Goal: Information Seeking & Learning: Find specific fact

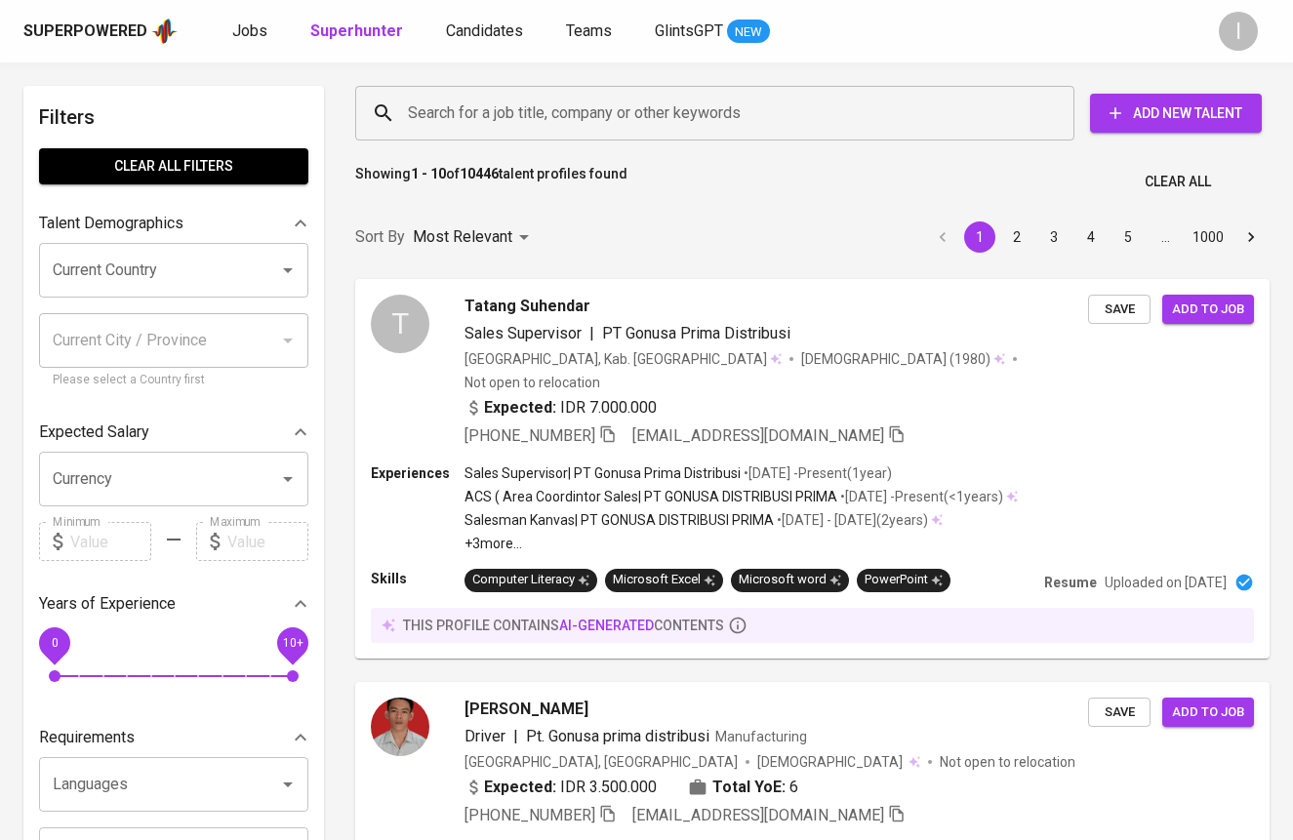
click at [673, 121] on input "Search for a job title, company or other keywords" at bounding box center [719, 113] width 633 height 37
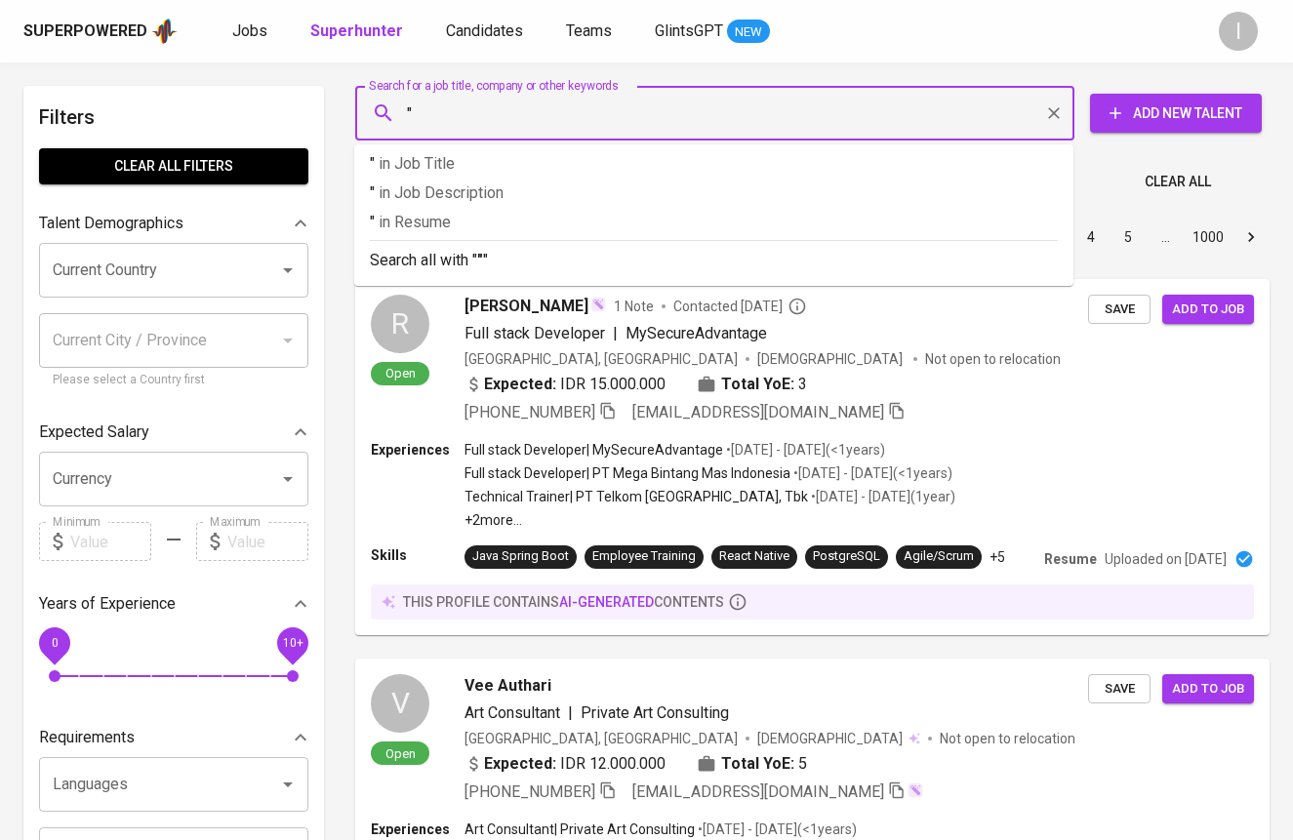
paste input "TBZ Industrial Indonesia"
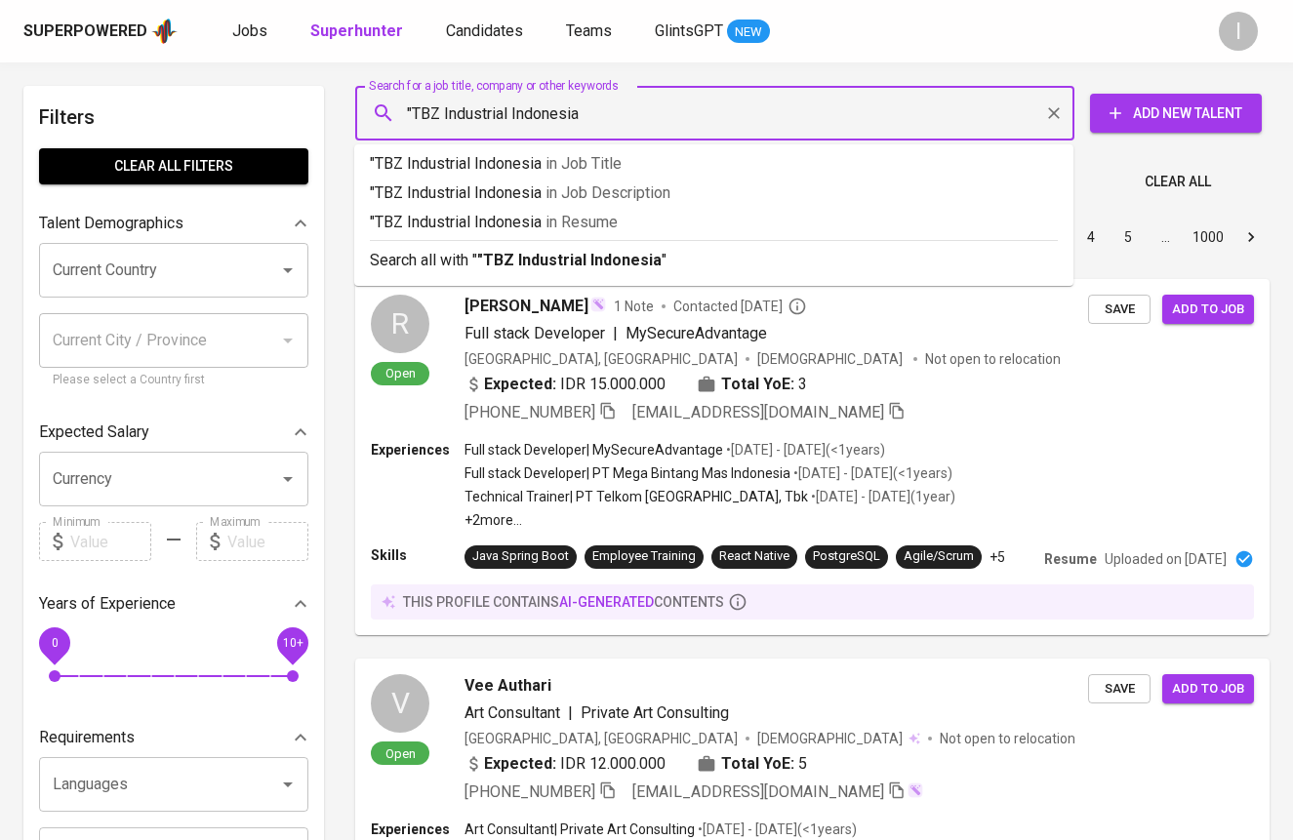
type input ""TBZ Industrial Indonesia""
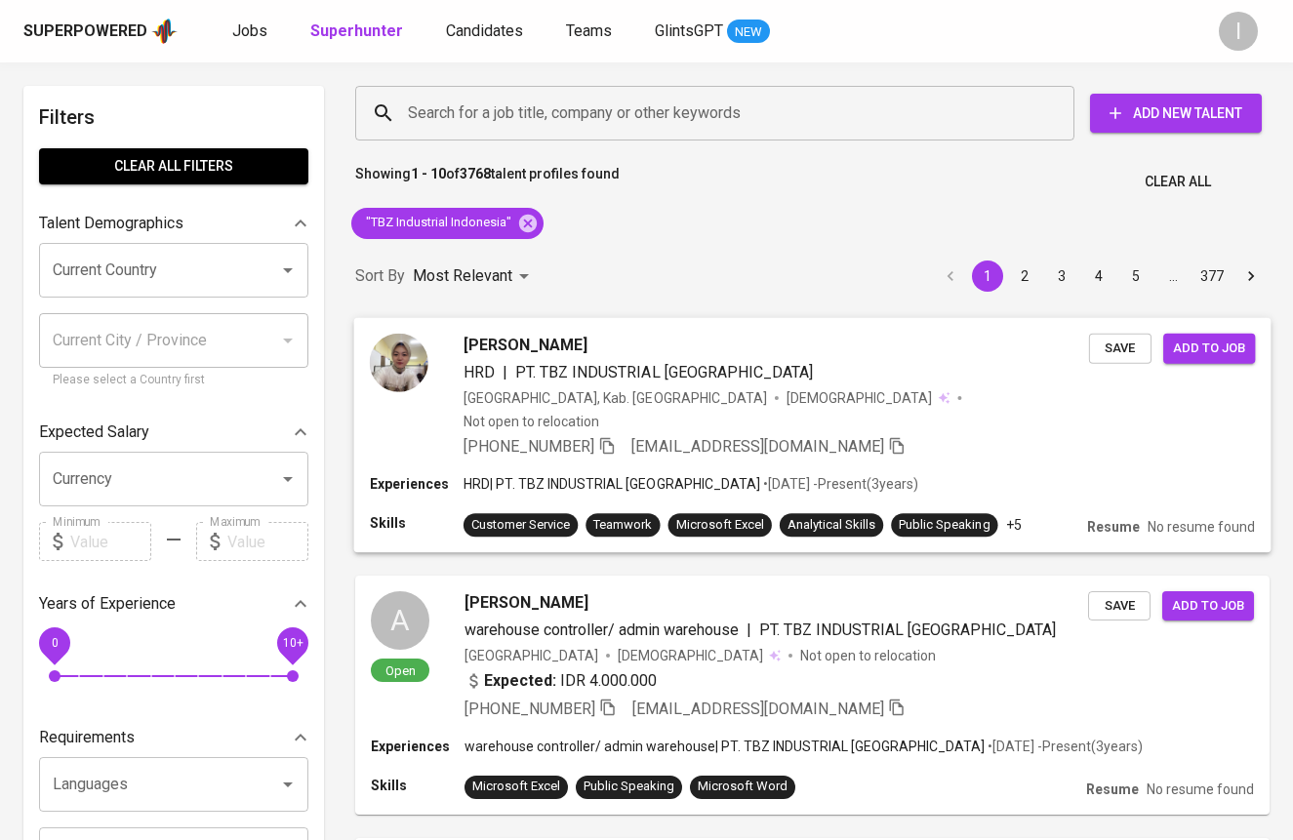
click at [533, 345] on span "Aulia Melani" at bounding box center [526, 344] width 124 height 23
click at [503, 344] on span "Aulia Melani" at bounding box center [526, 344] width 124 height 23
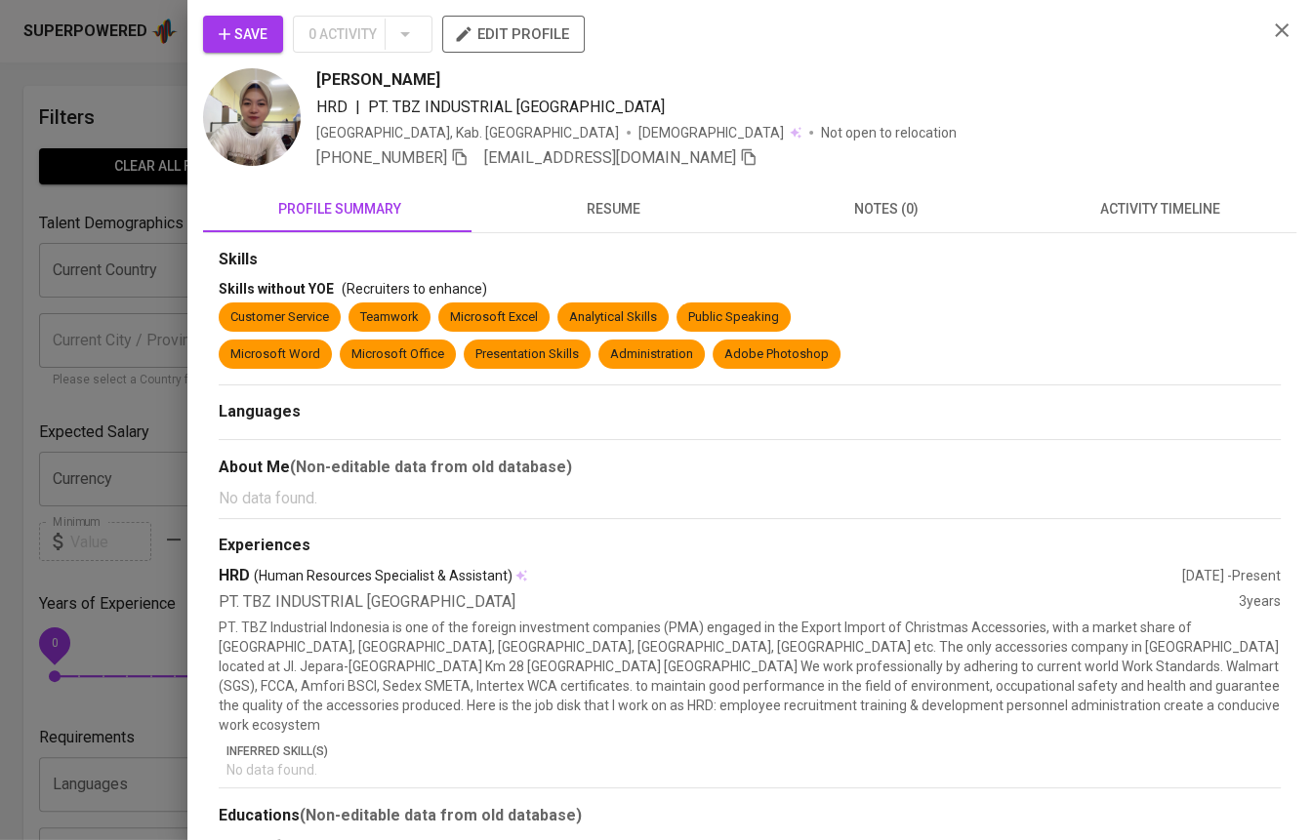
click at [388, 82] on span "Aulia Melani" at bounding box center [378, 79] width 124 height 23
copy span "Aulia Melani"
click at [465, 160] on icon "button" at bounding box center [460, 157] width 18 height 18
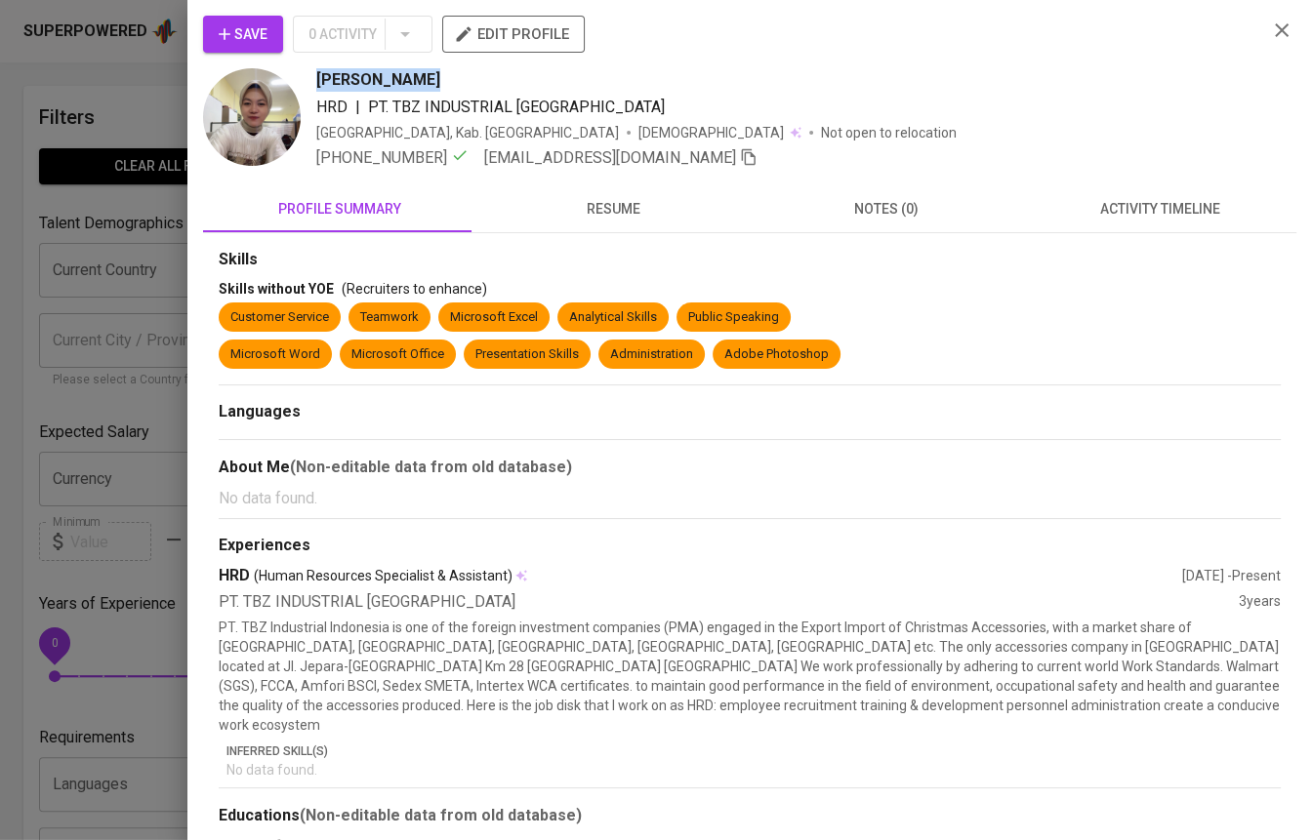
scroll to position [21, 0]
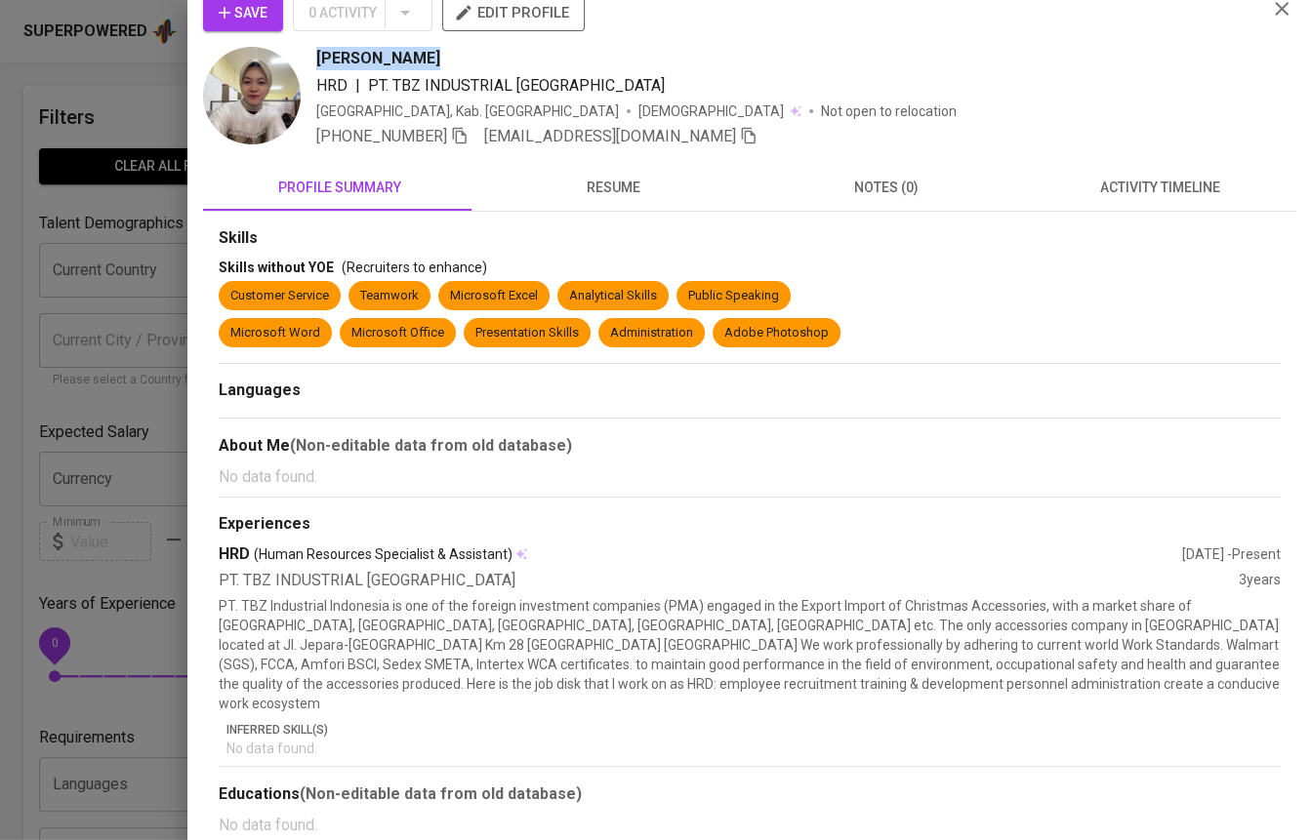
click at [607, 181] on span "resume" at bounding box center [613, 188] width 250 height 24
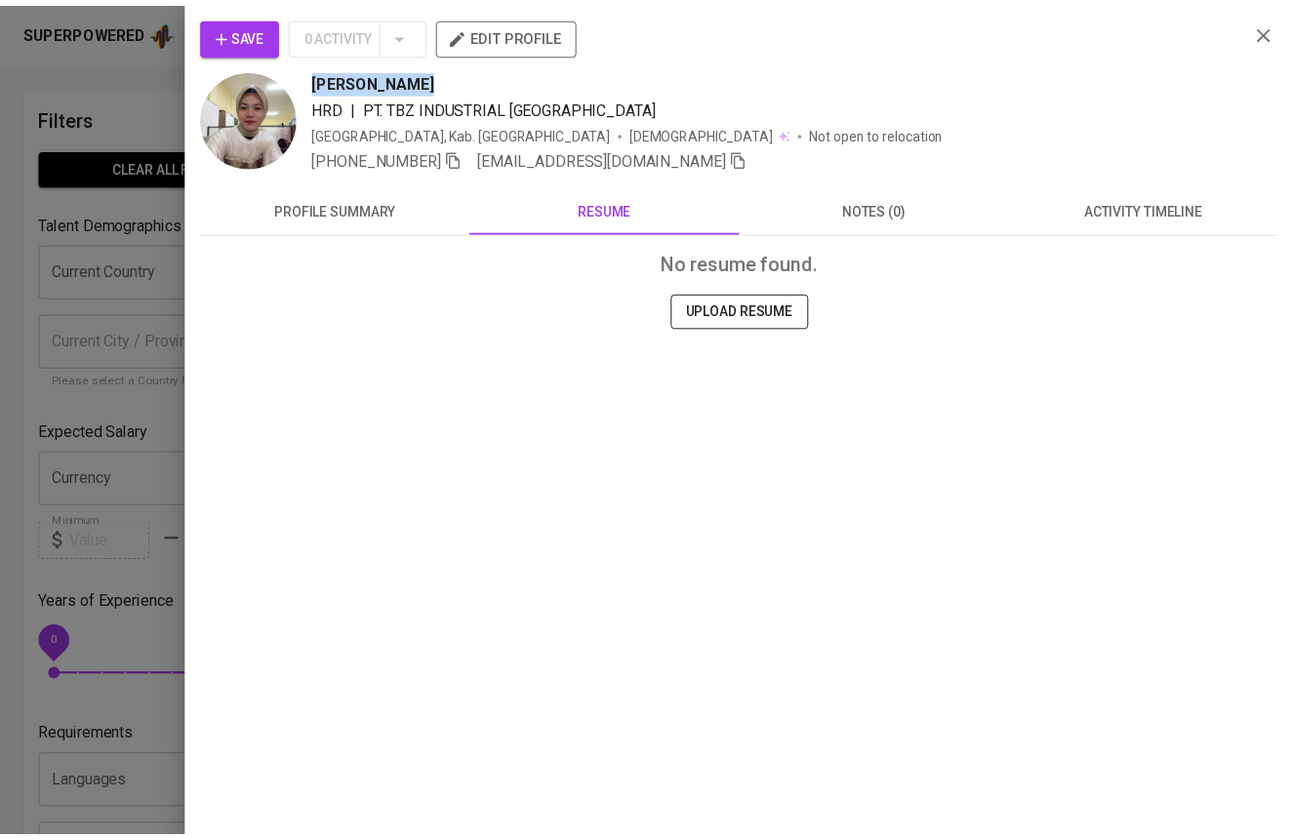
scroll to position [0, 0]
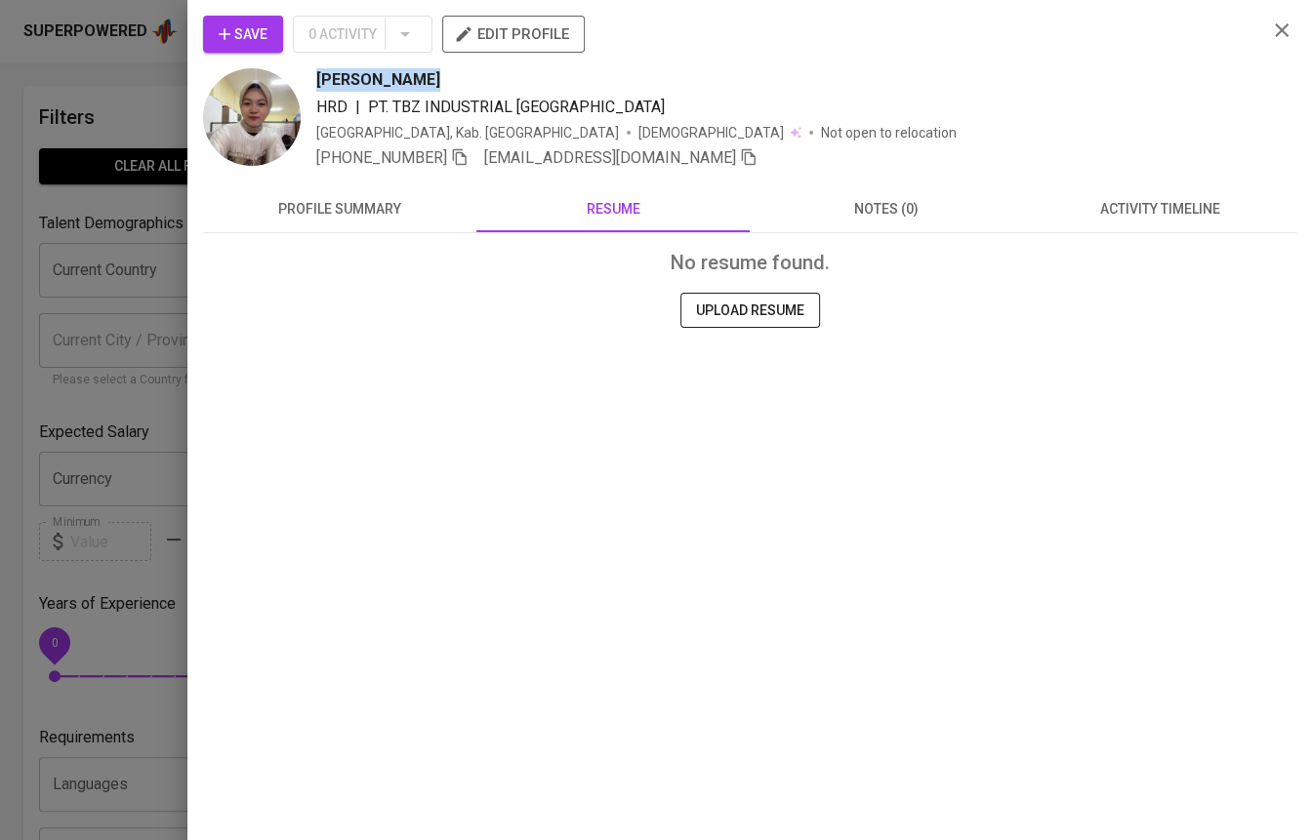
click at [1275, 35] on icon "button" at bounding box center [1281, 30] width 23 height 23
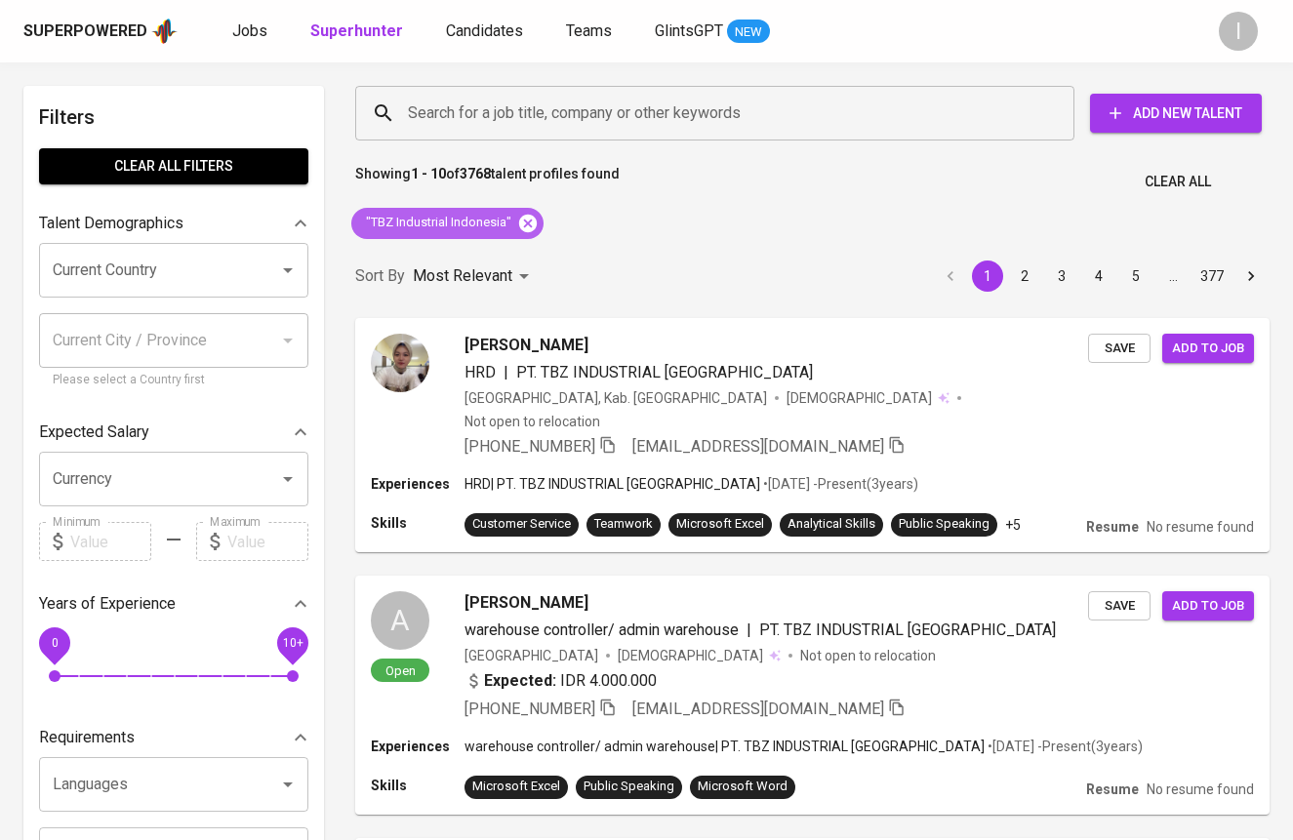
click at [517, 223] on icon at bounding box center [527, 223] width 21 height 21
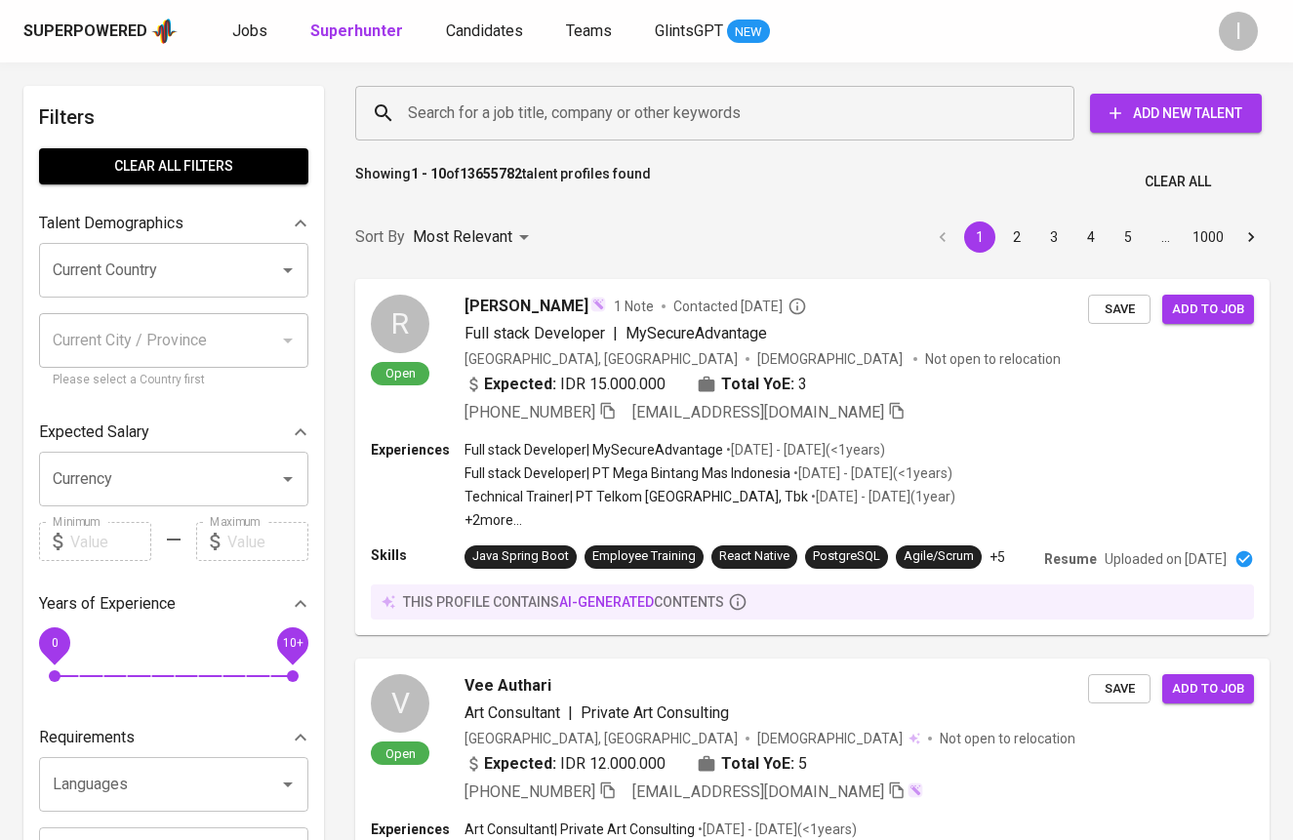
click at [545, 111] on input "Search for a job title, company or other keywords" at bounding box center [719, 113] width 633 height 37
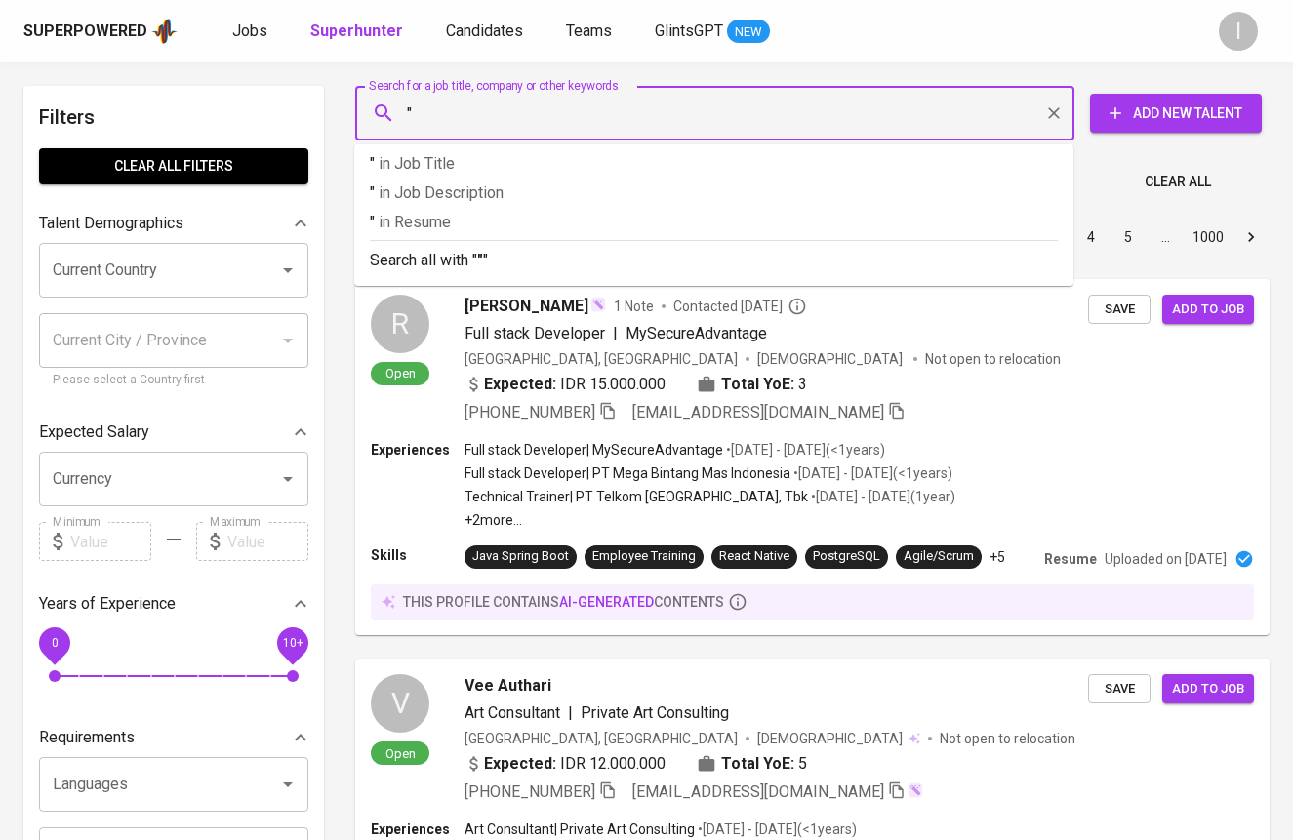
paste input "MUNGYO GROUP INDONESIA"
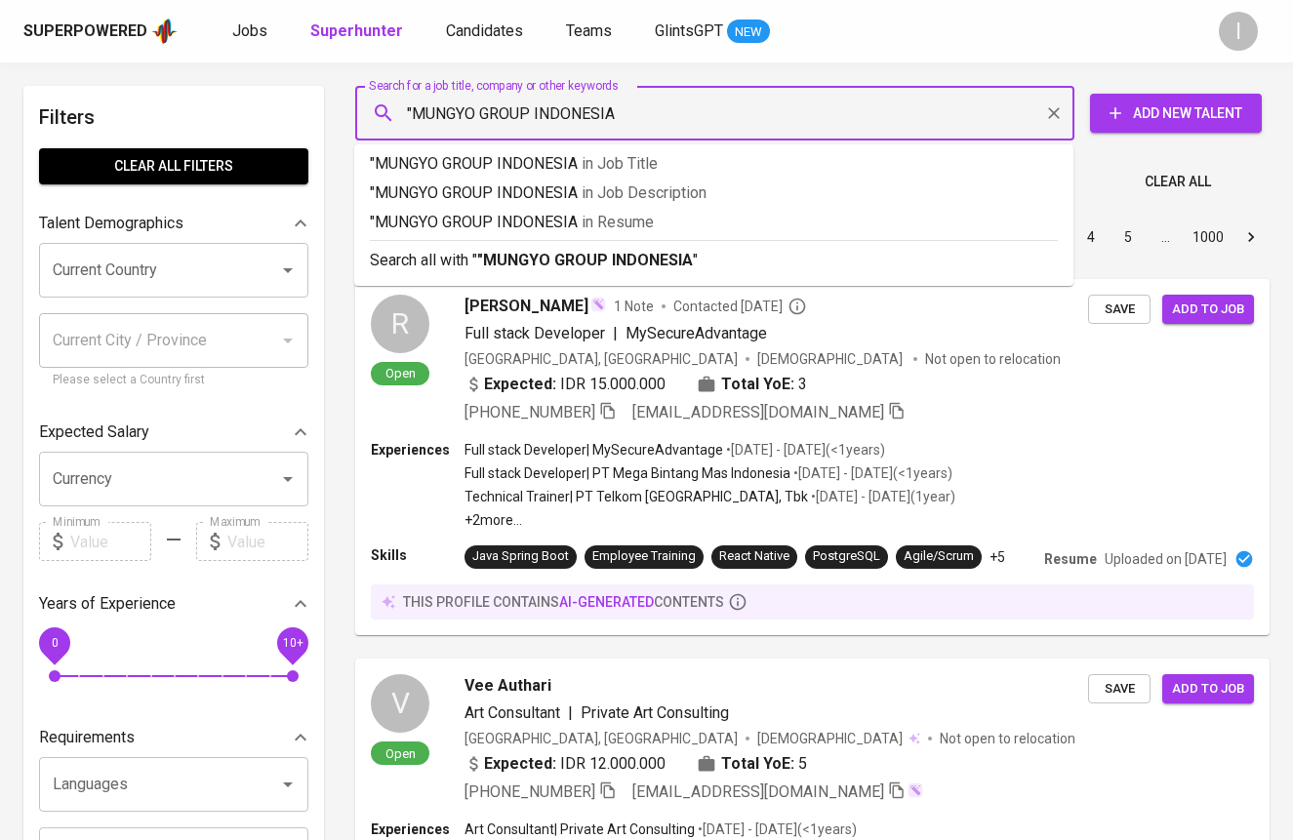
type input ""MUNGYO GROUP INDONESIA""
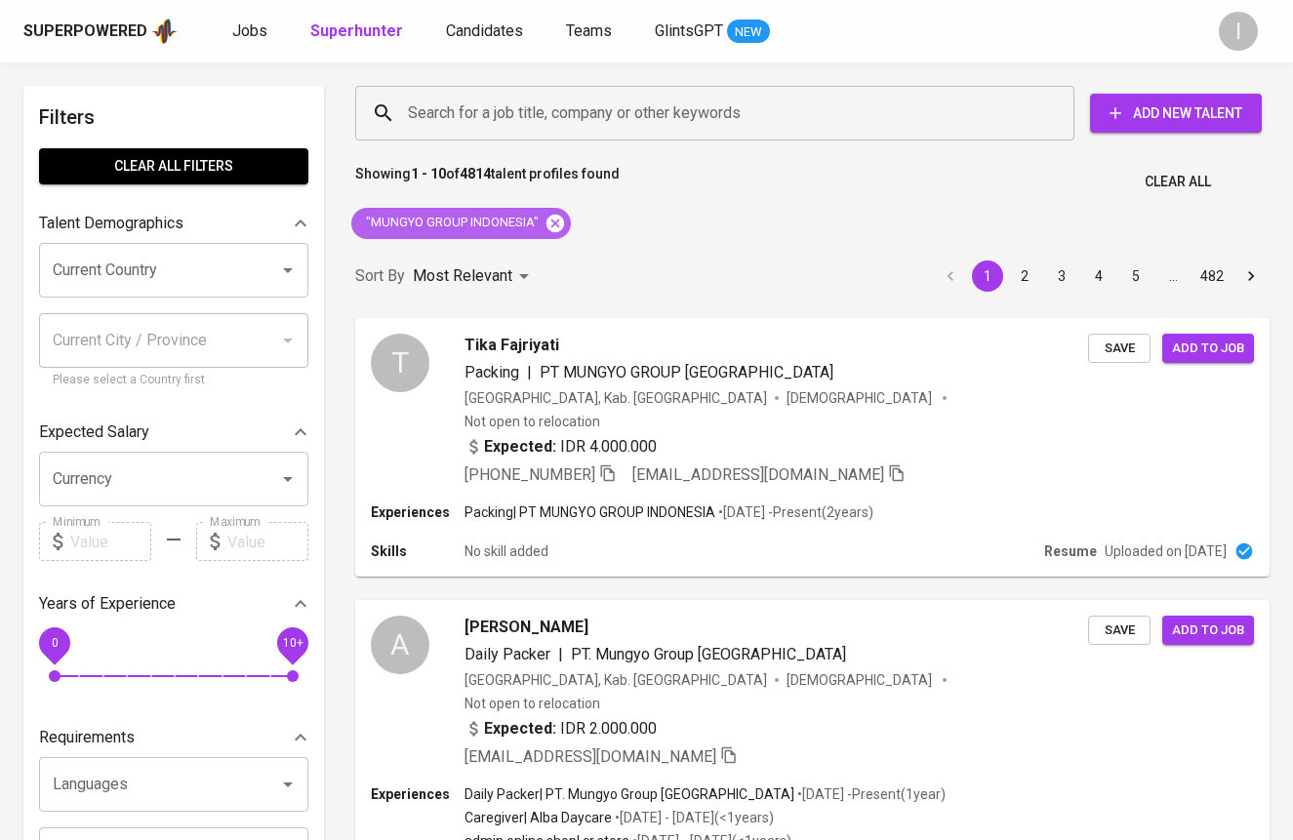
click at [557, 222] on icon at bounding box center [555, 223] width 21 height 21
click at [644, 136] on div "Search for a job title, company or other keywords" at bounding box center [714, 113] width 719 height 55
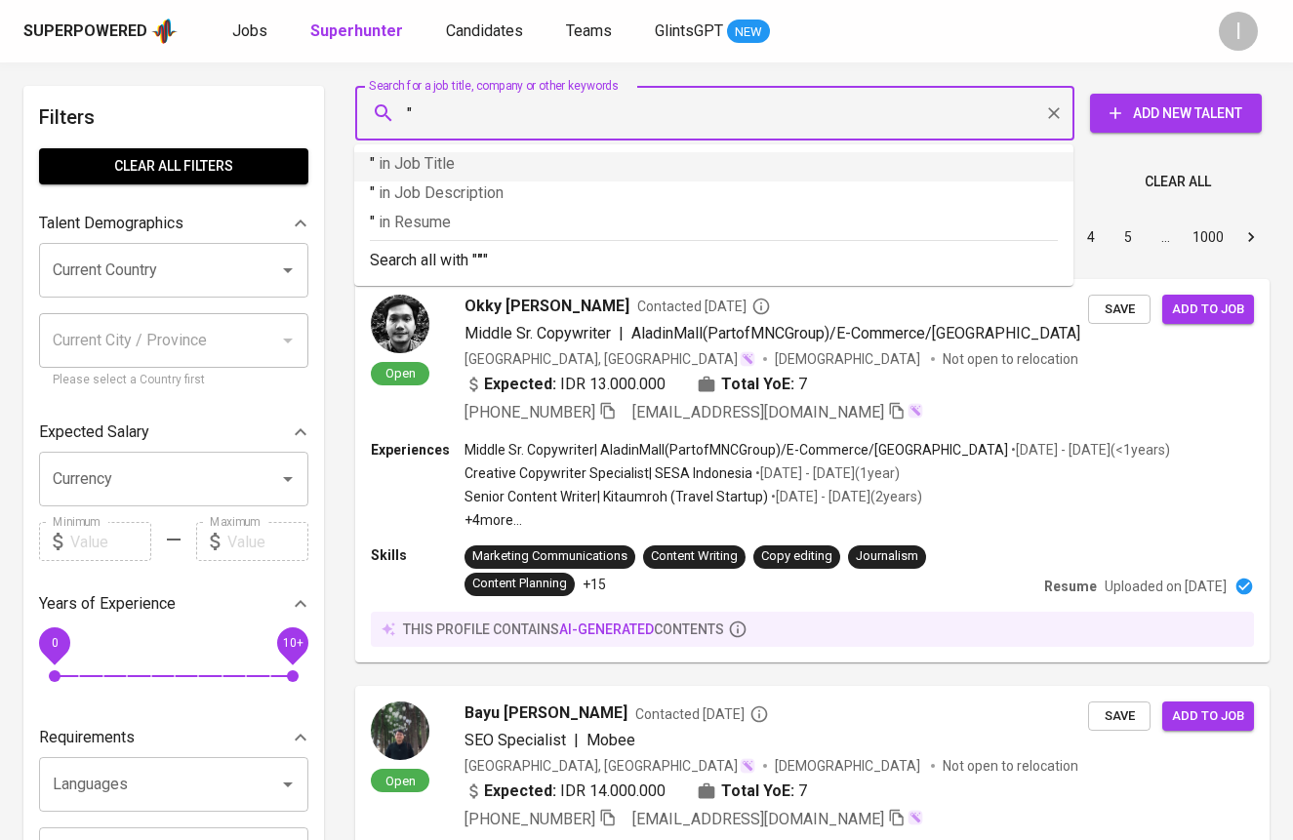
paste input "Tiara Nur Aprilliani"
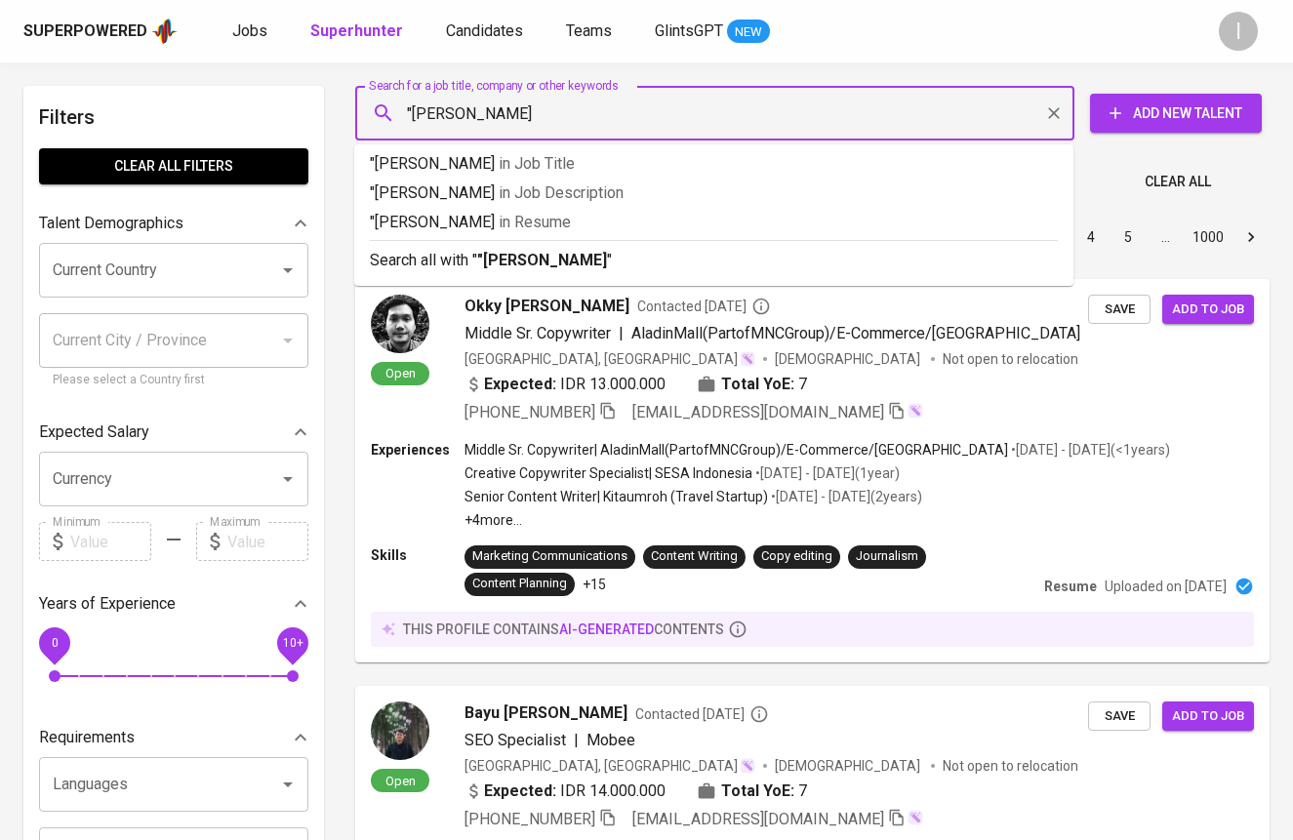
type input ""Tiara Nur Aprilliani""
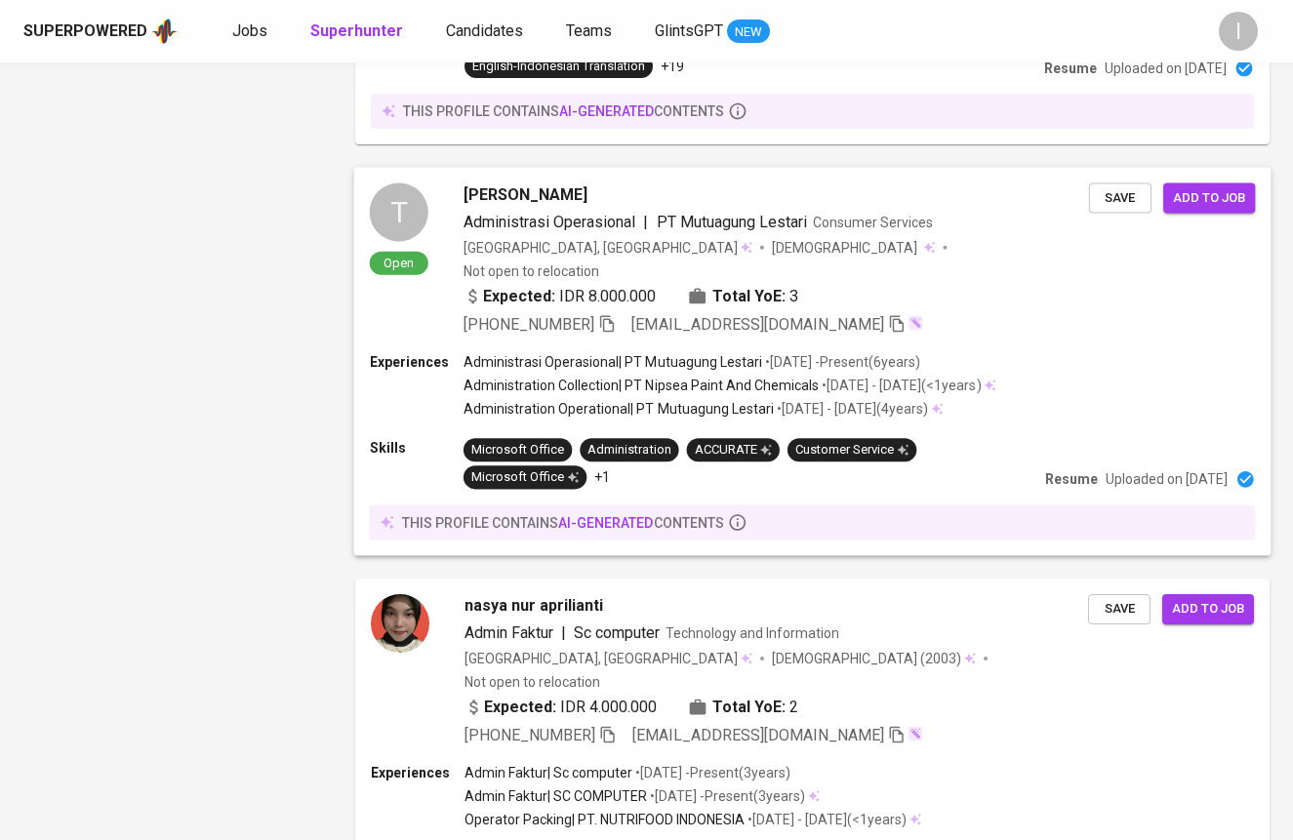
scroll to position [981, 0]
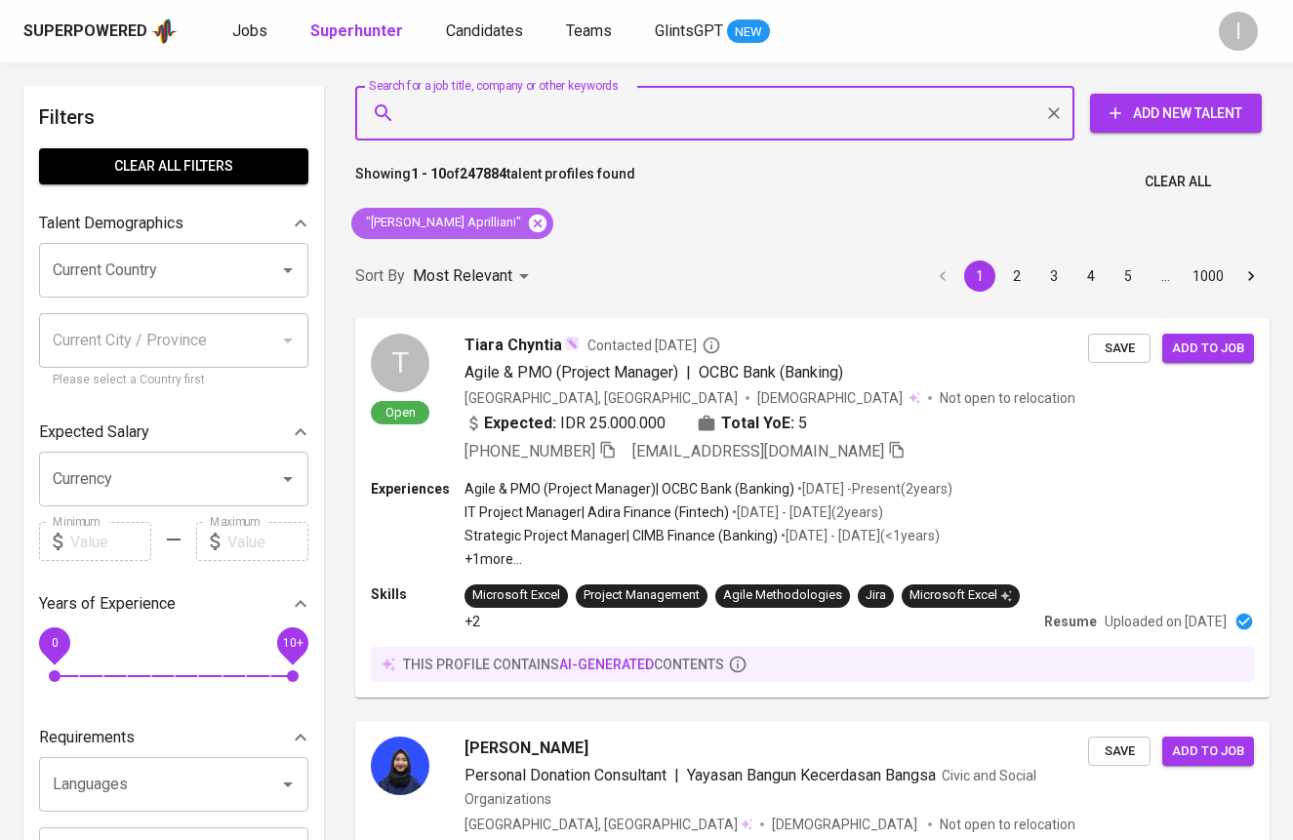
click at [488, 210] on div ""Tiara Nur Aprilliani"" at bounding box center [452, 223] width 202 height 31
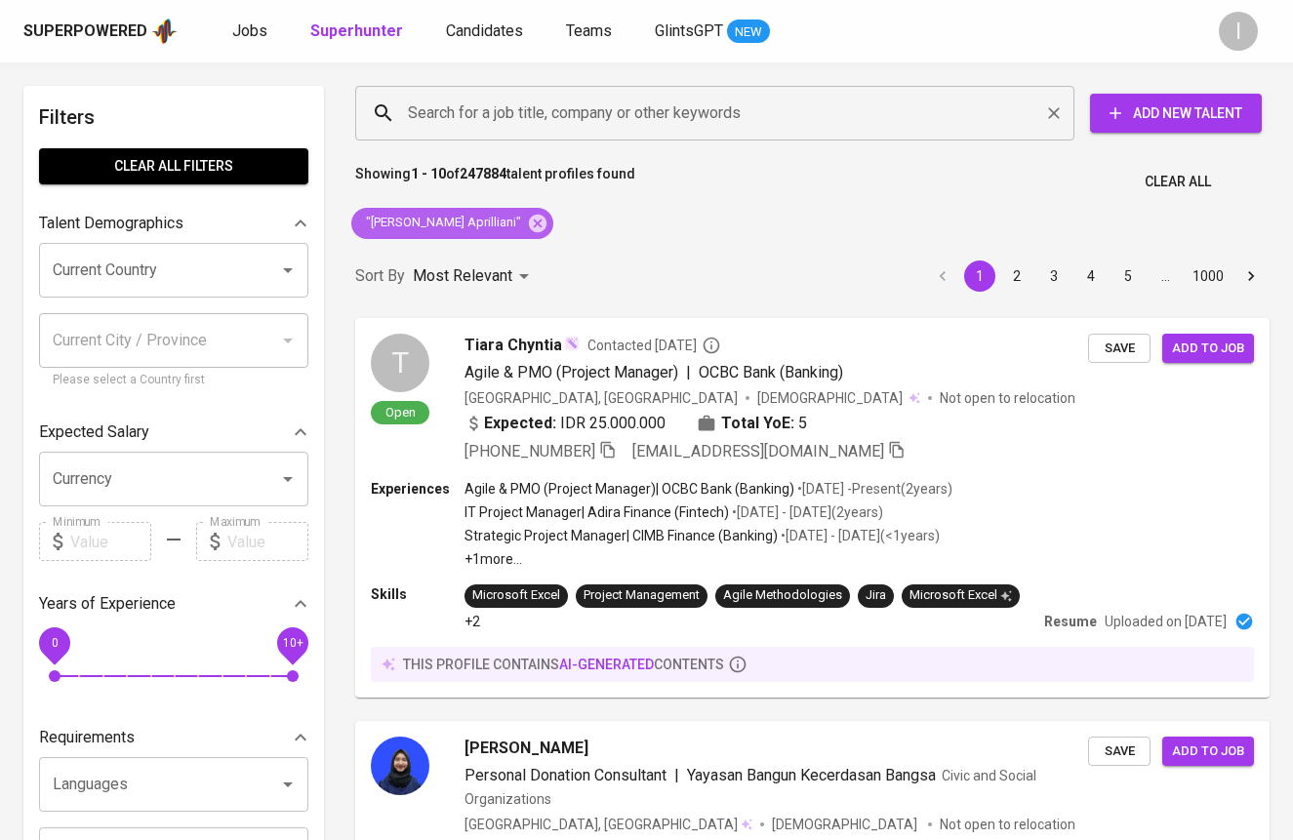
click at [529, 220] on icon at bounding box center [538, 223] width 18 height 18
click at [589, 111] on input "Search for a job title, company or other keywords" at bounding box center [719, 113] width 633 height 37
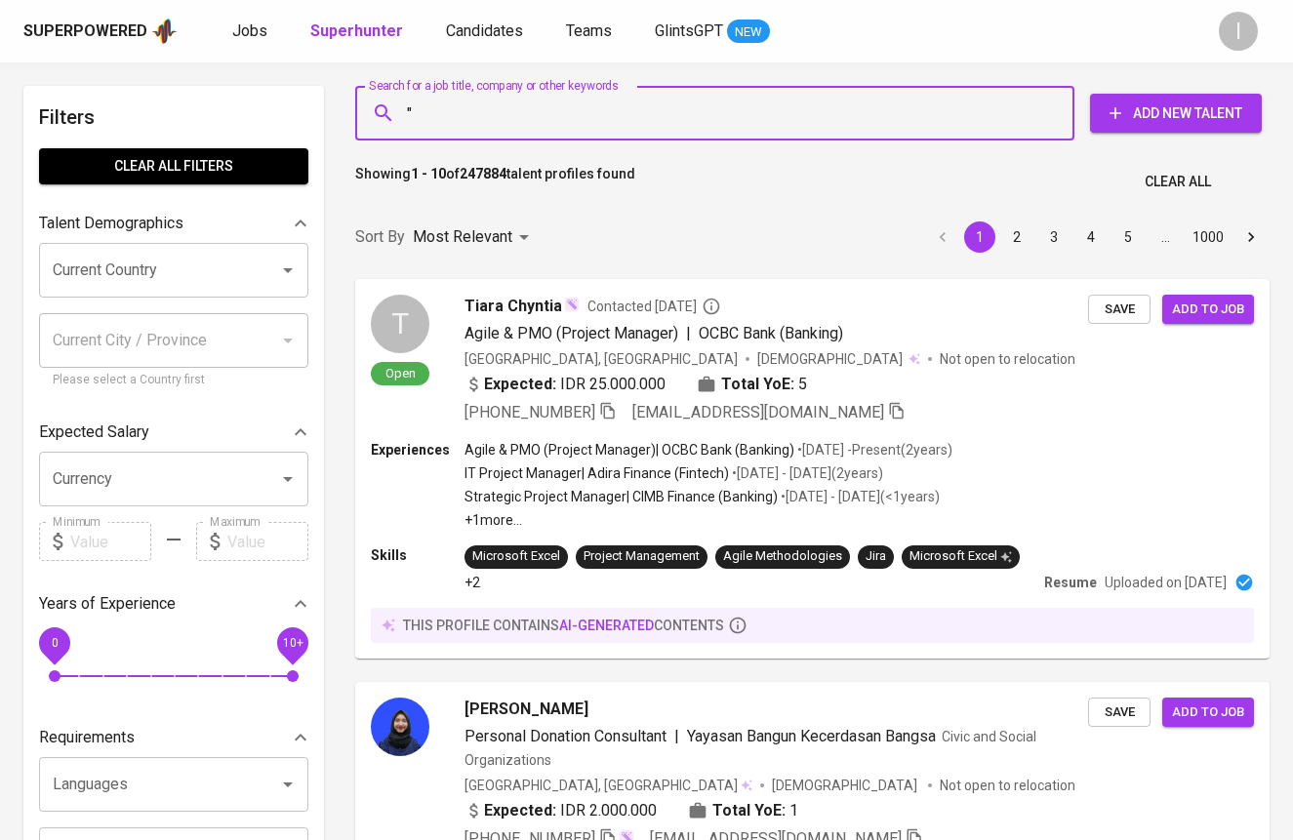
paste input "Fibria IntanFibria Intan"
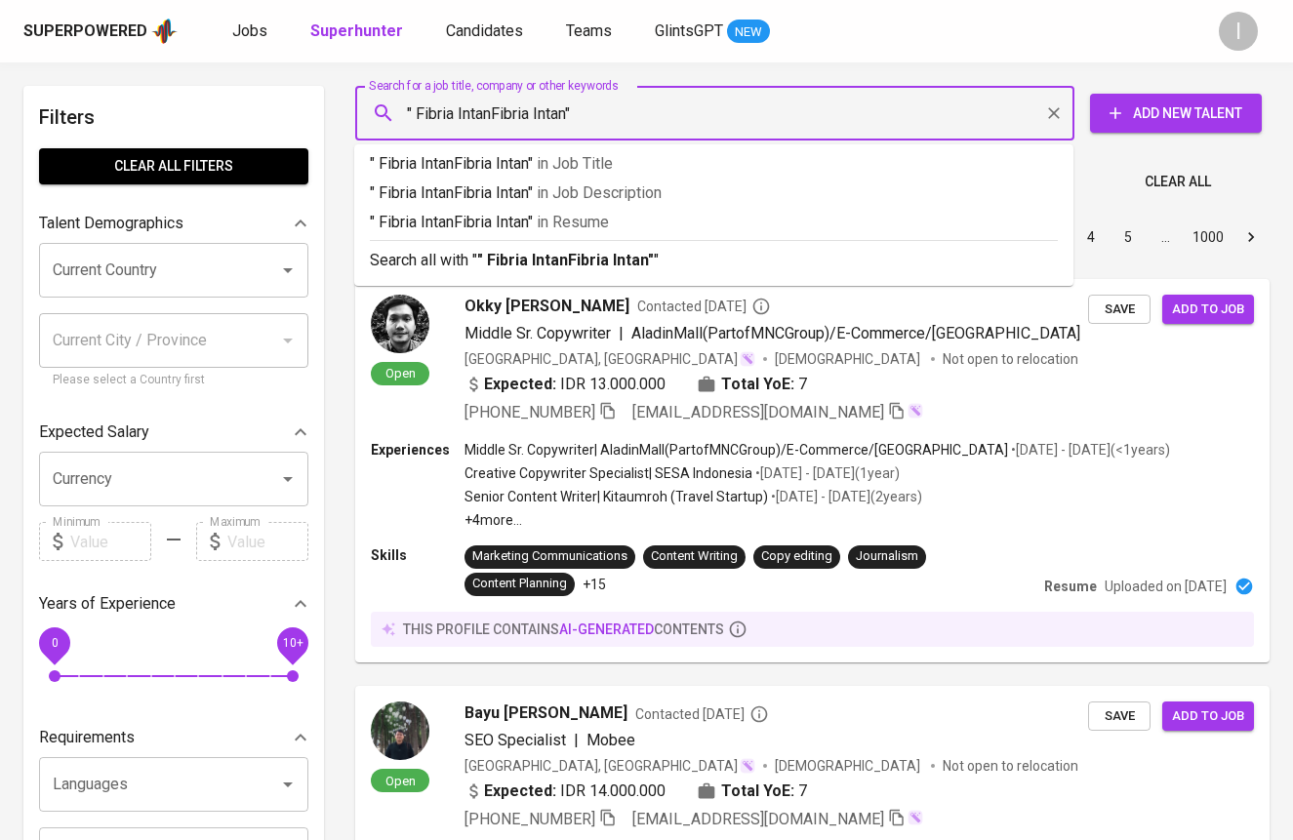
drag, startPoint x: 494, startPoint y: 117, endPoint x: 624, endPoint y: 118, distance: 129.8
click at [616, 117] on input "" Fibria IntanFibria Intan"" at bounding box center [719, 113] width 633 height 37
type input "" Fibria Intan""
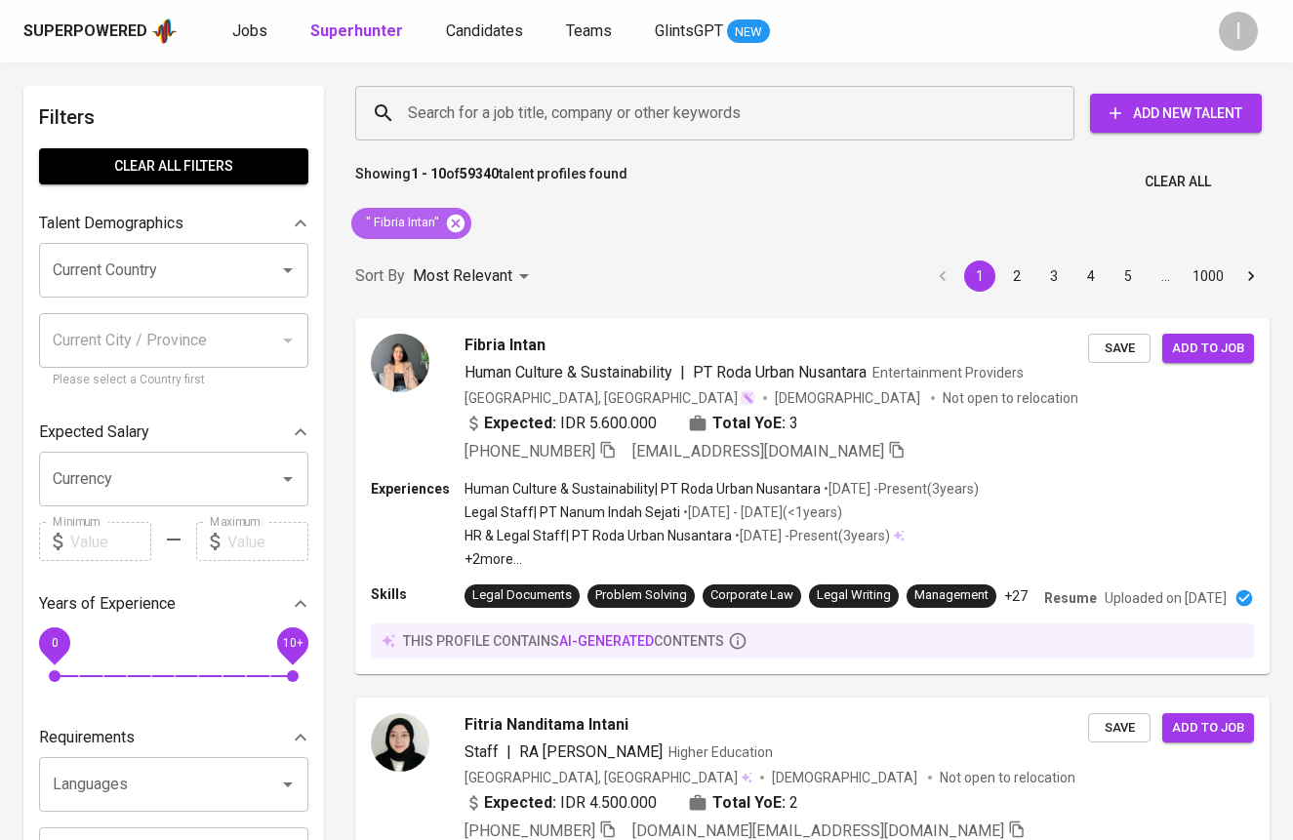
click at [462, 226] on icon at bounding box center [456, 223] width 18 height 18
click at [575, 117] on input "Search for a job title, company or other keywords" at bounding box center [719, 113] width 633 height 37
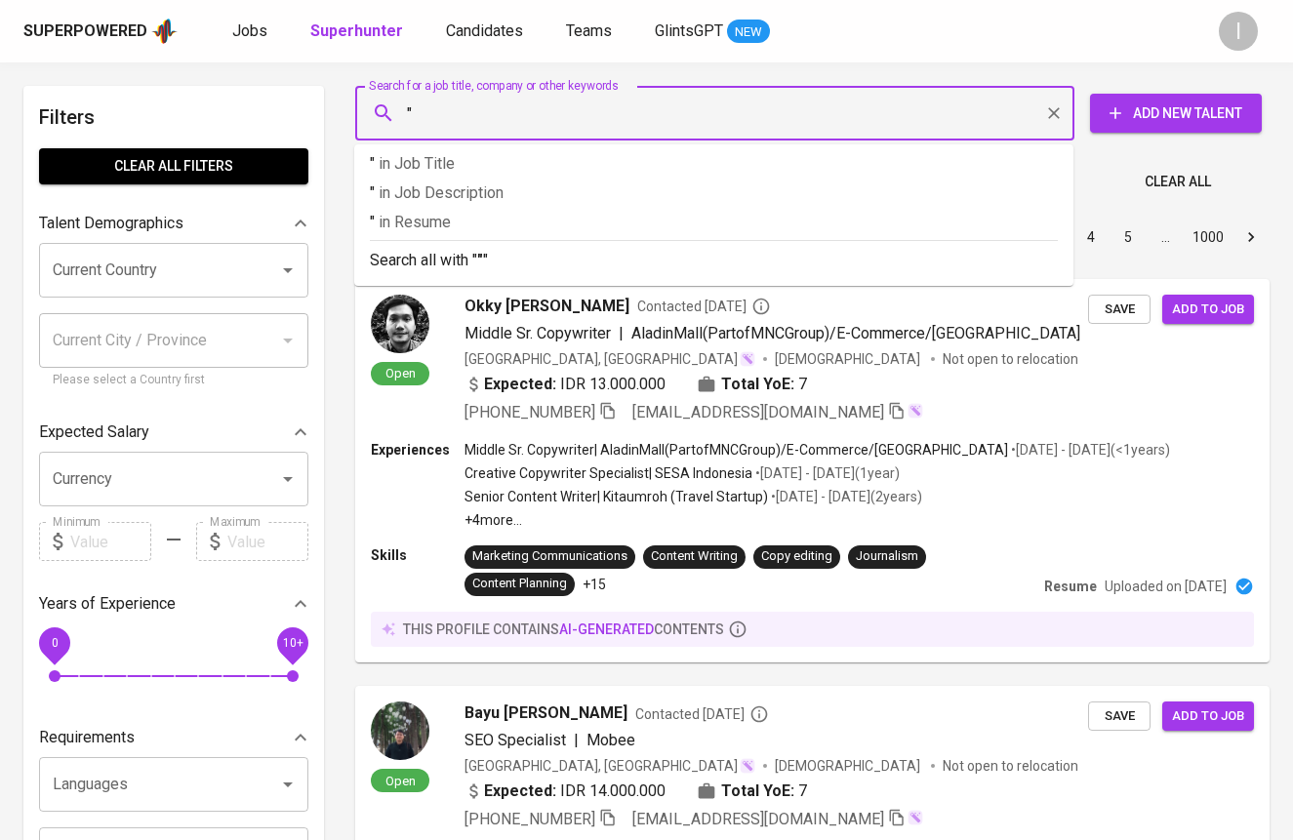
paste input "Fibria IntanFibria Intan"
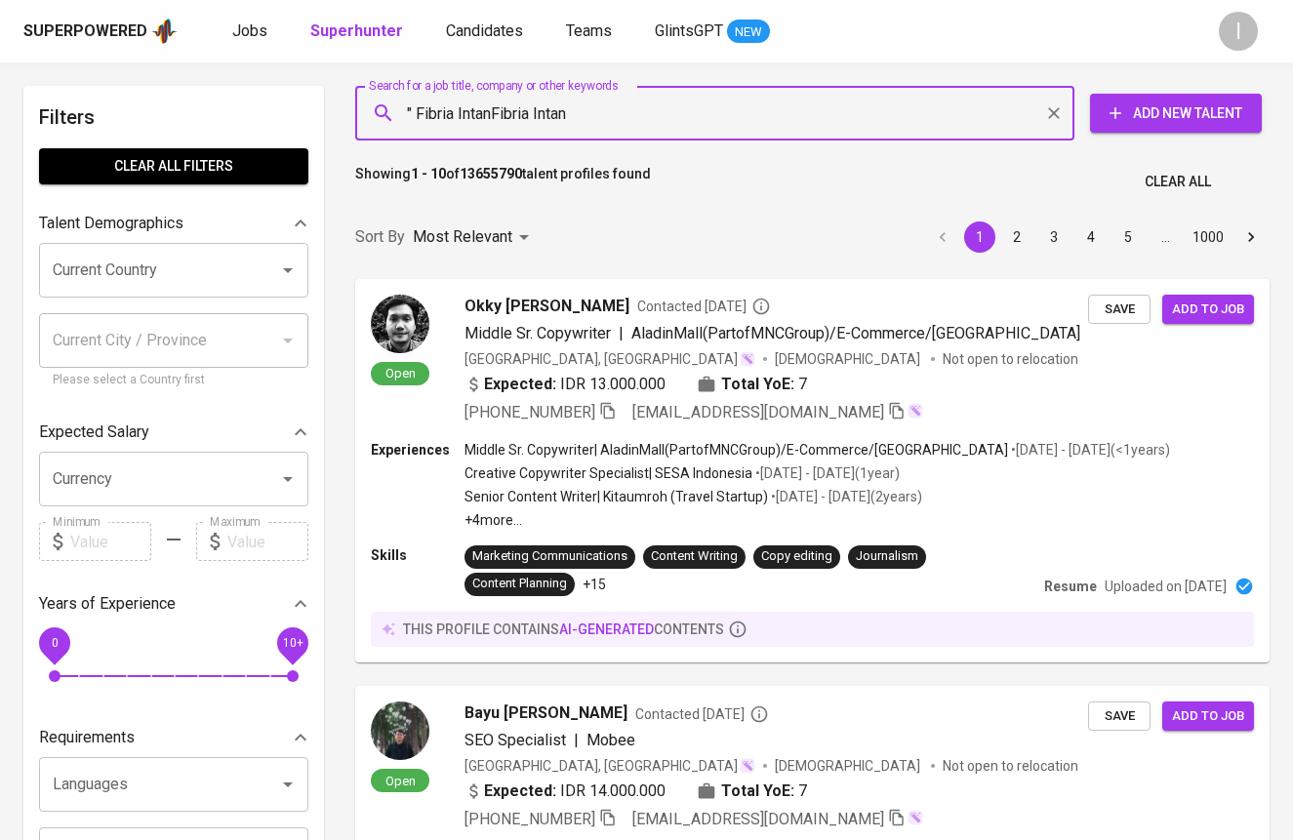
click at [584, 102] on input "" Fibria IntanFibria Intan" at bounding box center [719, 113] width 633 height 37
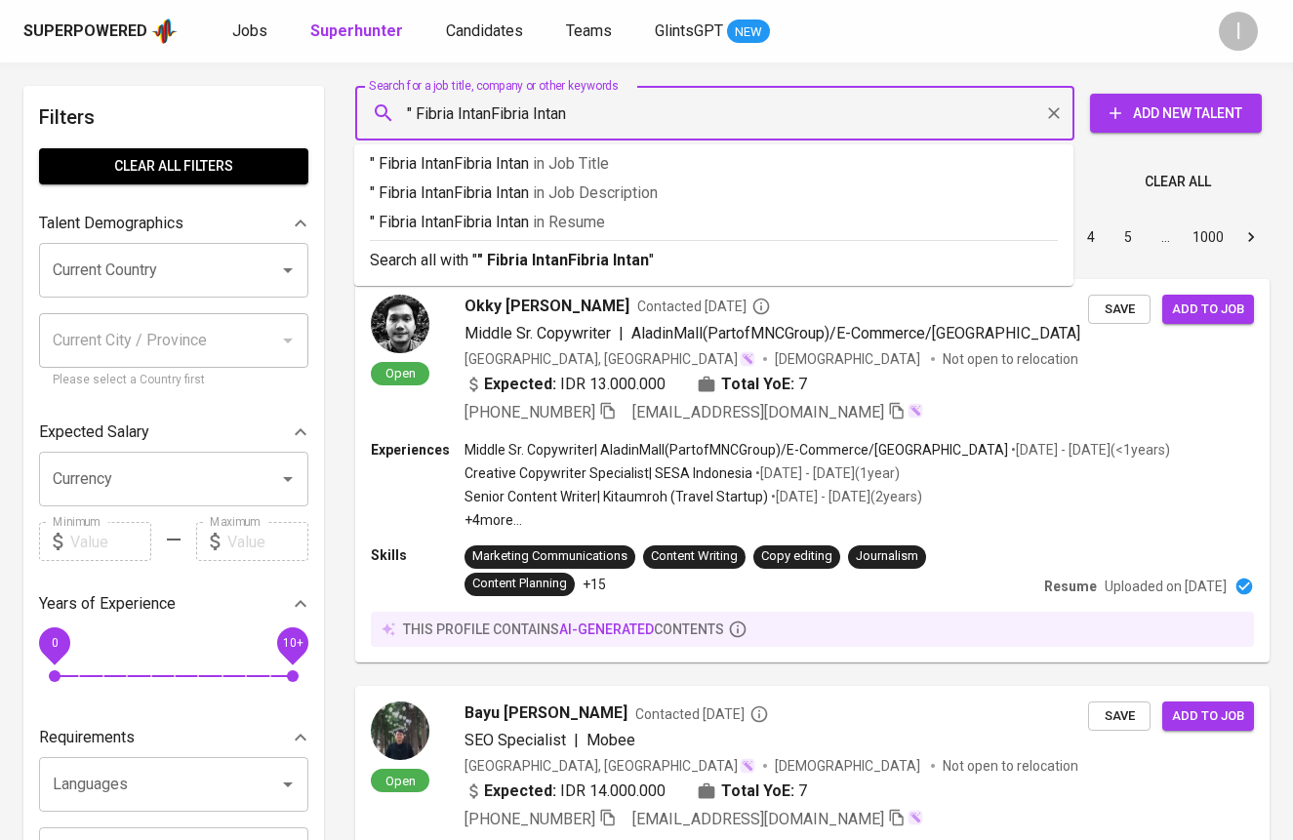
click at [584, 102] on input "" Fibria IntanFibria Intan" at bounding box center [719, 113] width 633 height 37
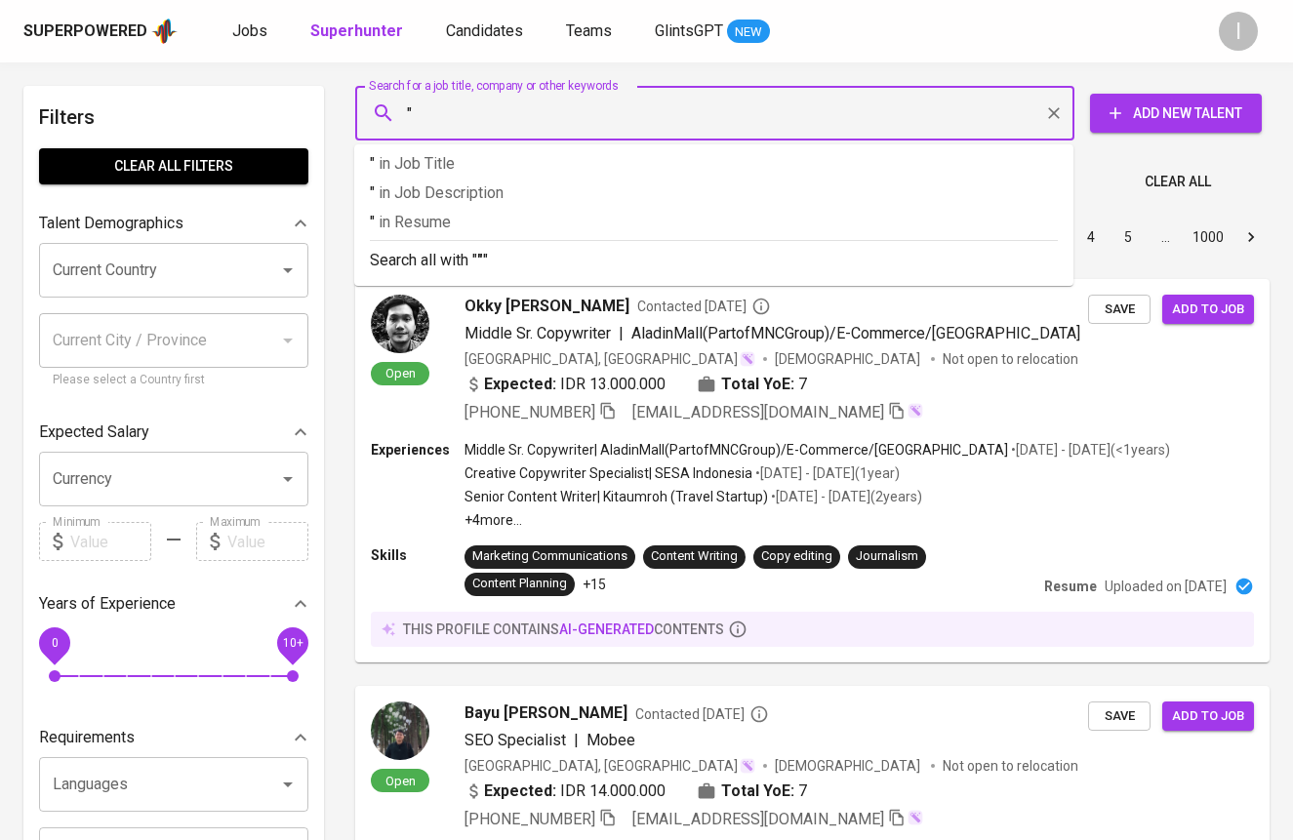
paste input "Thoyib Ridho kurniawan"
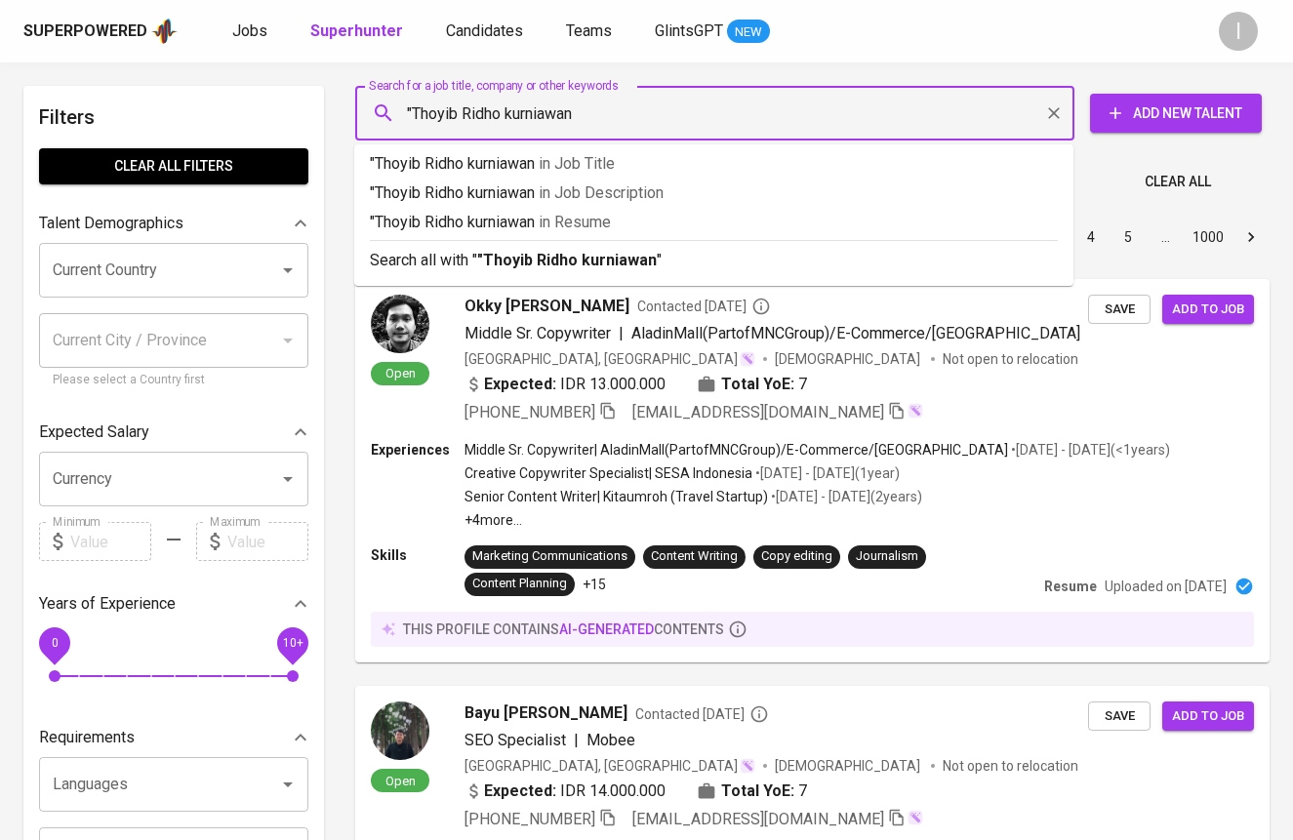
type input ""Thoyib Ridho kurniawan""
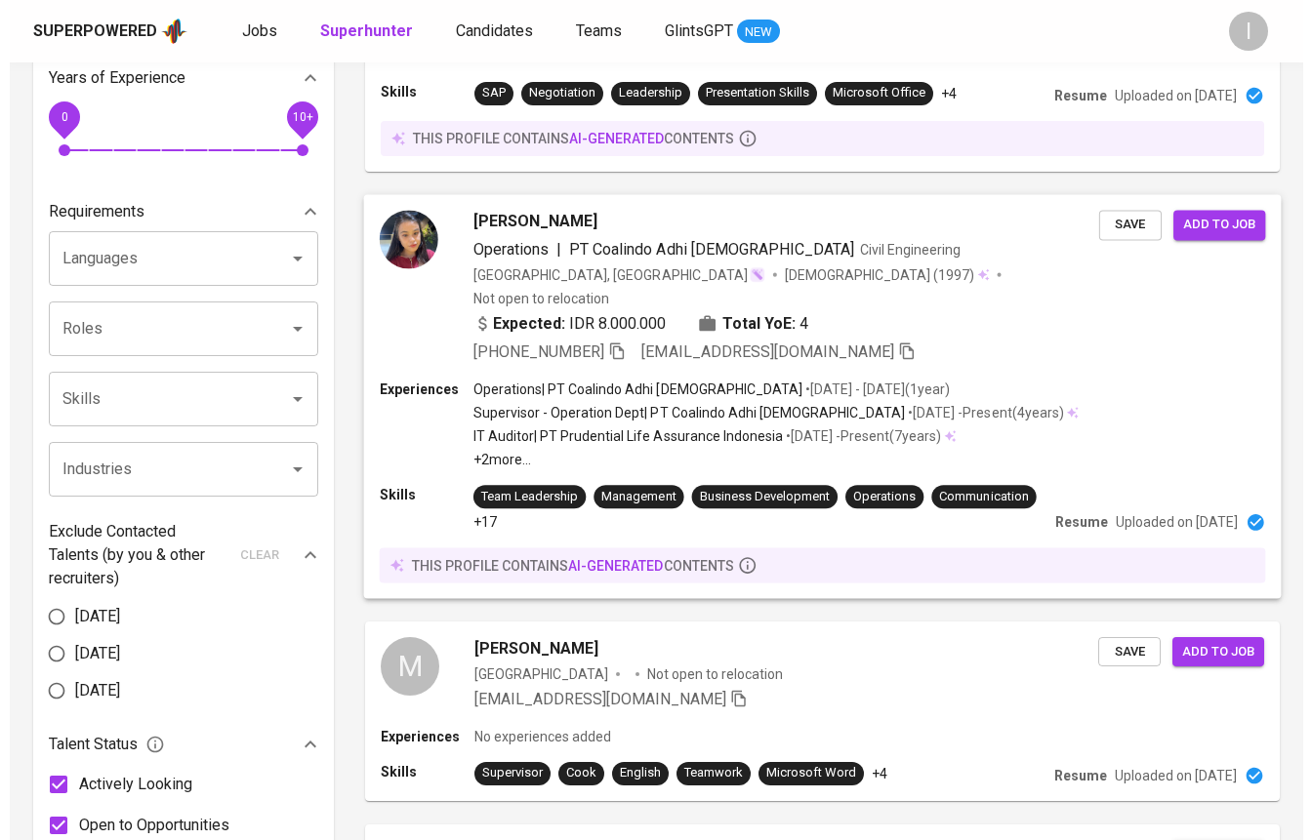
scroll to position [533, 0]
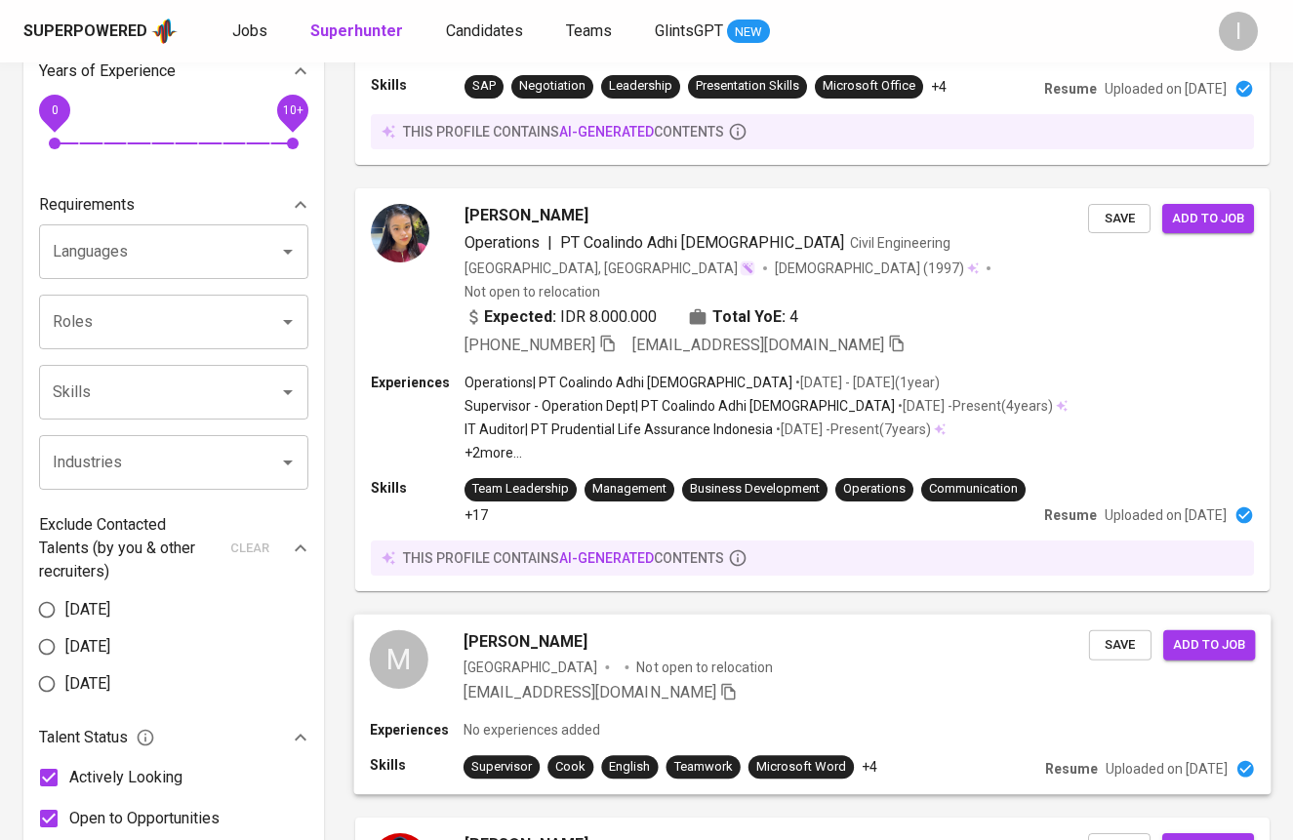
click at [835, 631] on div "[PERSON_NAME] [GEOGRAPHIC_DATA] Not open to relocation [EMAIL_ADDRESS][DOMAIN_N…" at bounding box center [777, 668] width 626 height 74
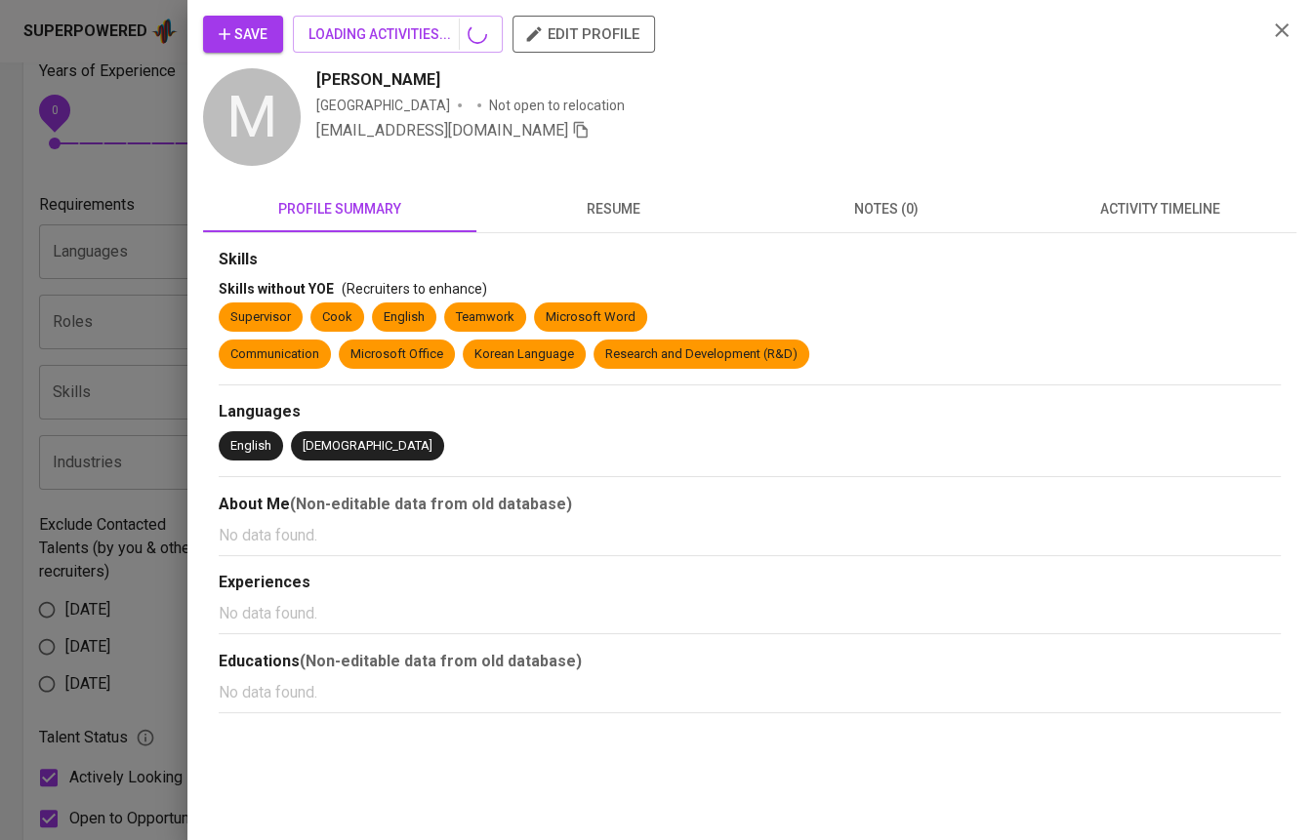
click at [807, 629] on div "Skills Skills without YOE (Recruiters to enhance) Supervisor Cook English Teamw…" at bounding box center [750, 481] width 1062 height 465
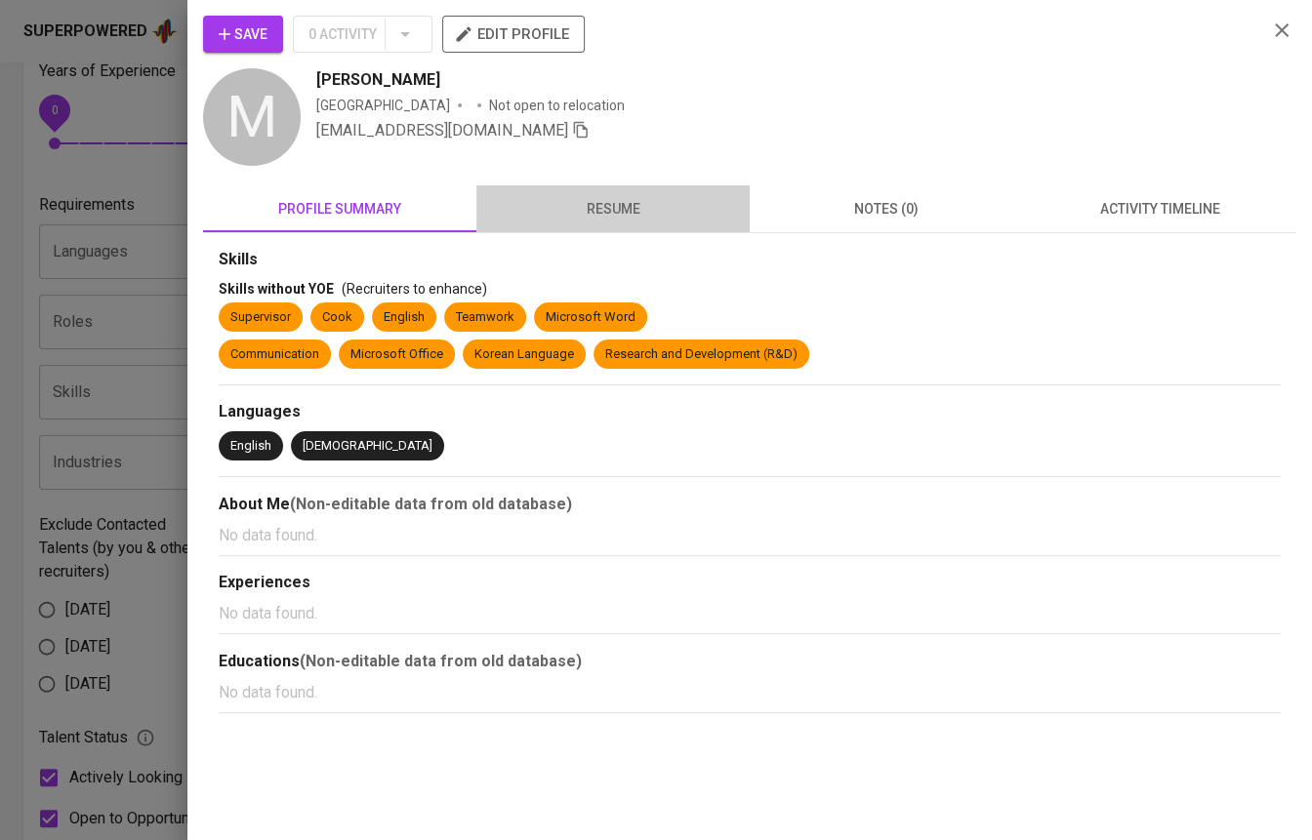
click at [636, 208] on span "resume" at bounding box center [613, 209] width 250 height 24
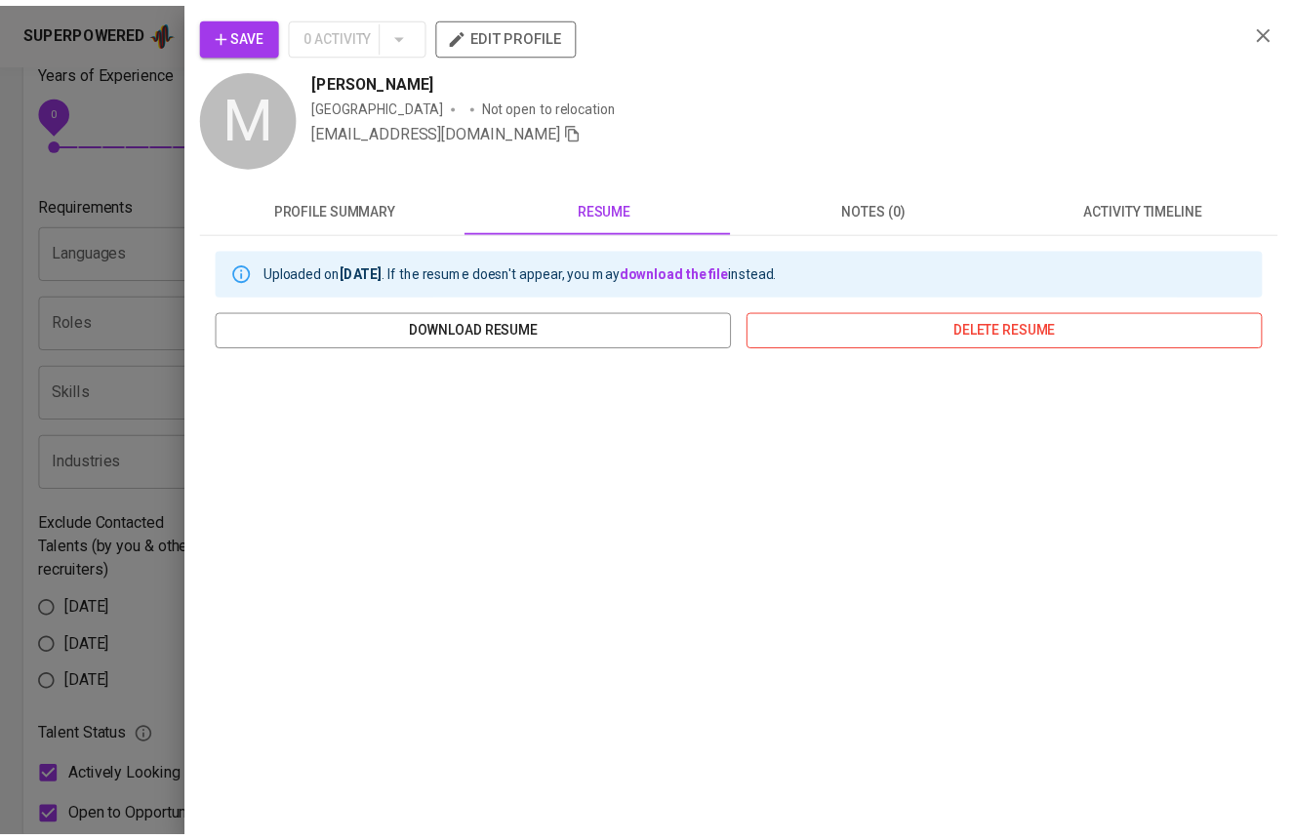
scroll to position [137, 0]
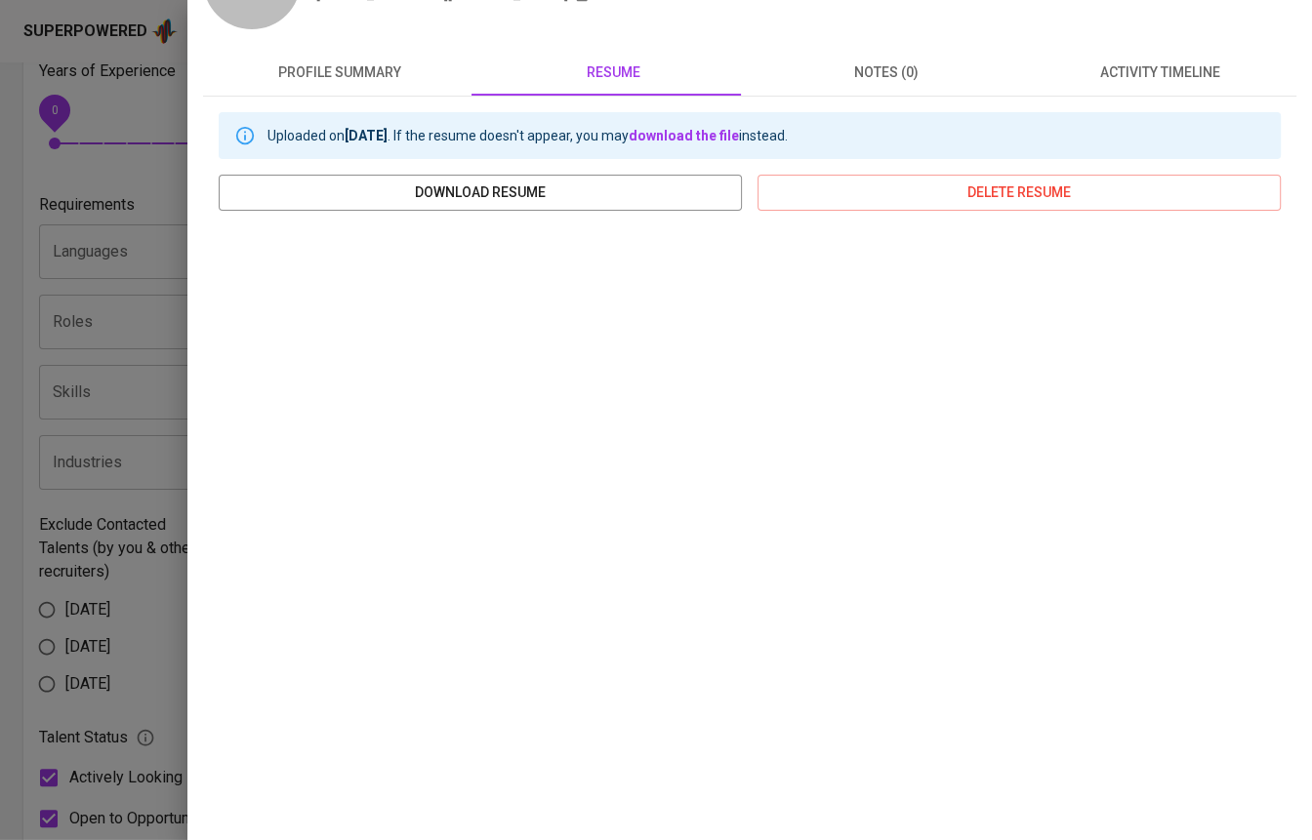
click at [142, 144] on div at bounding box center [656, 420] width 1312 height 840
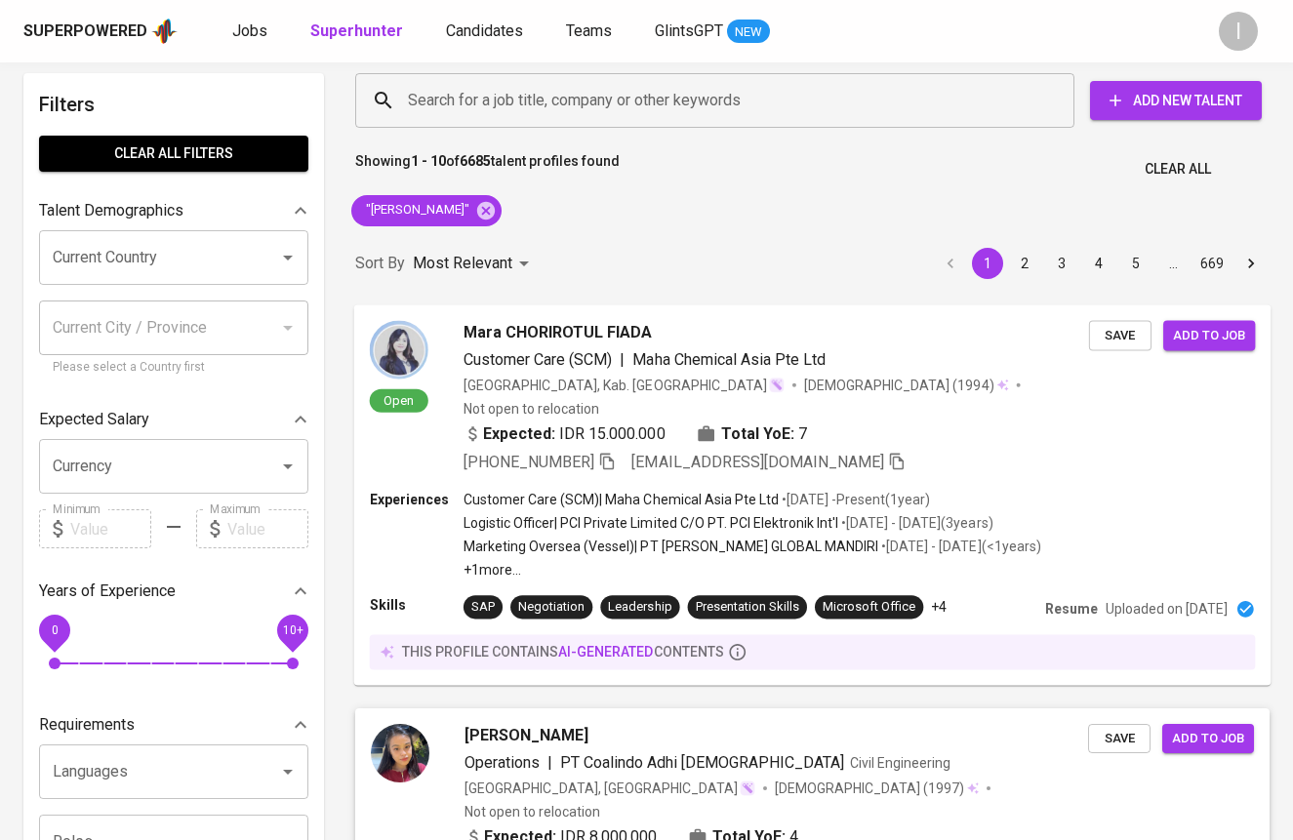
scroll to position [0, 0]
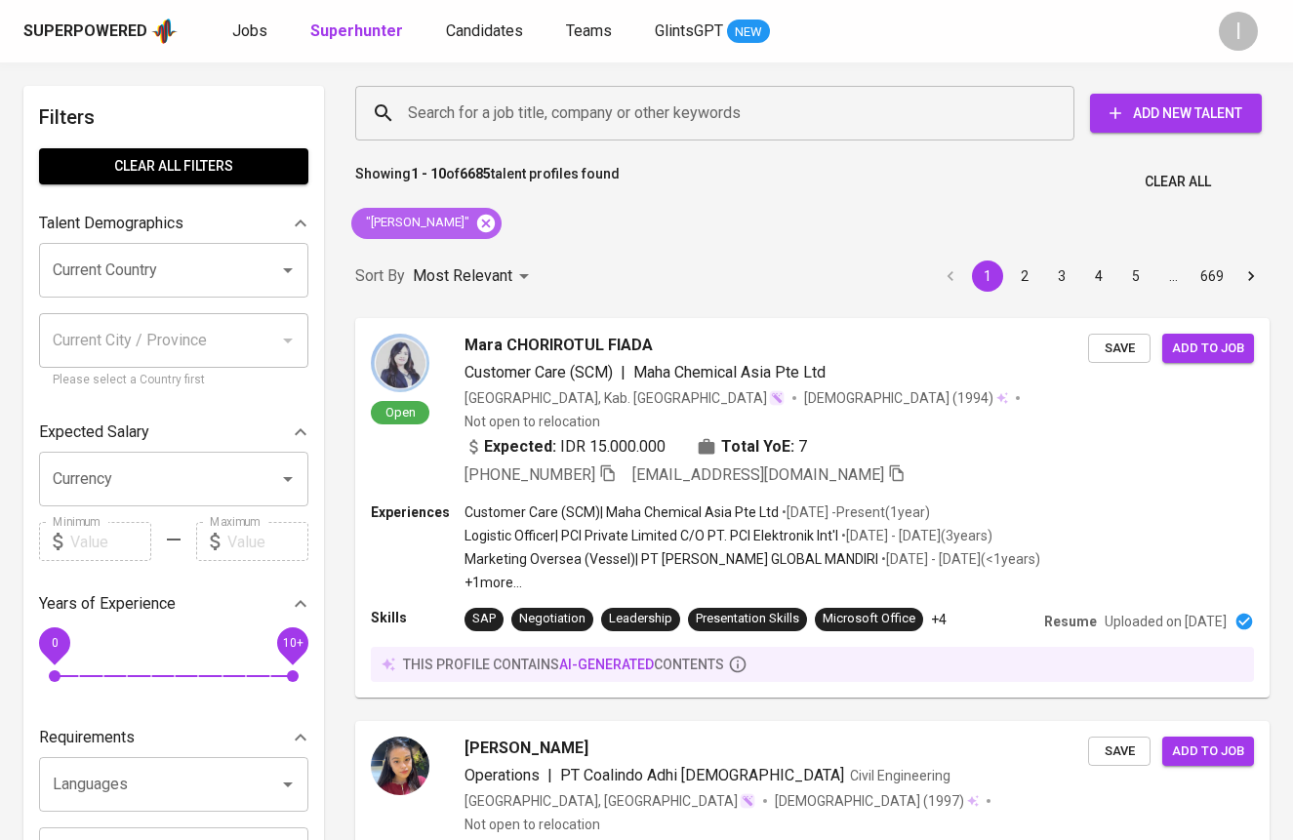
click at [477, 225] on icon at bounding box center [486, 223] width 18 height 18
click at [613, 126] on input "Search for a job title, company or other keywords" at bounding box center [719, 113] width 633 height 37
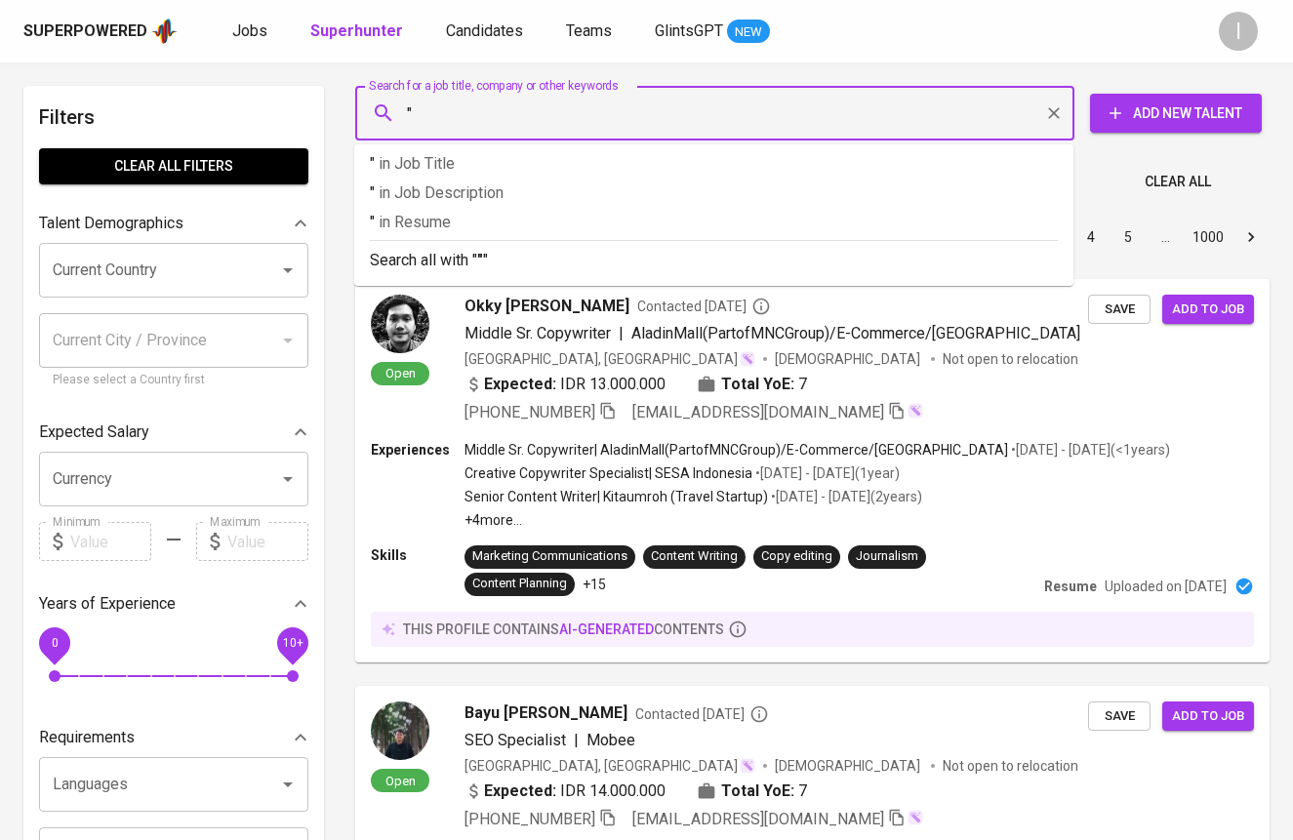
paste input "[PERSON_NAME]"
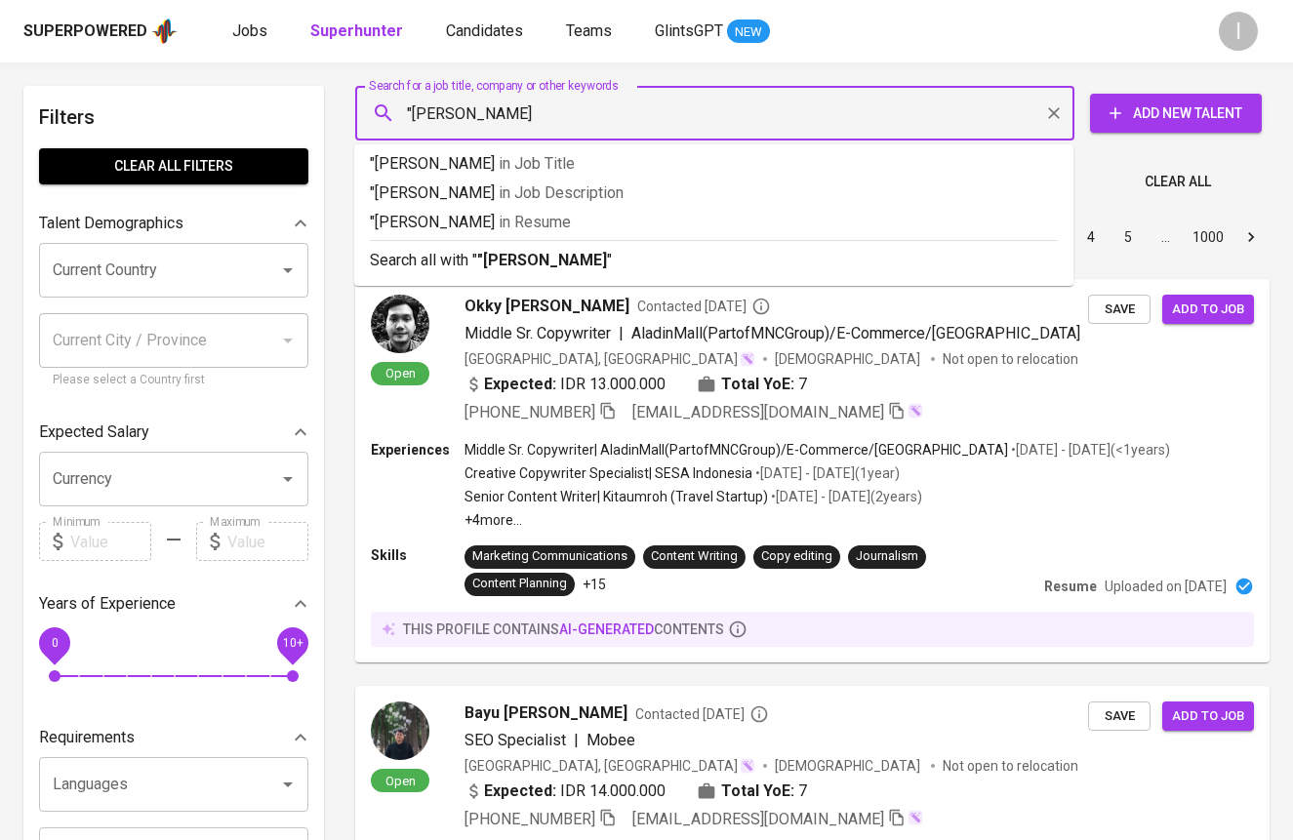
type input ""[PERSON_NAME]""
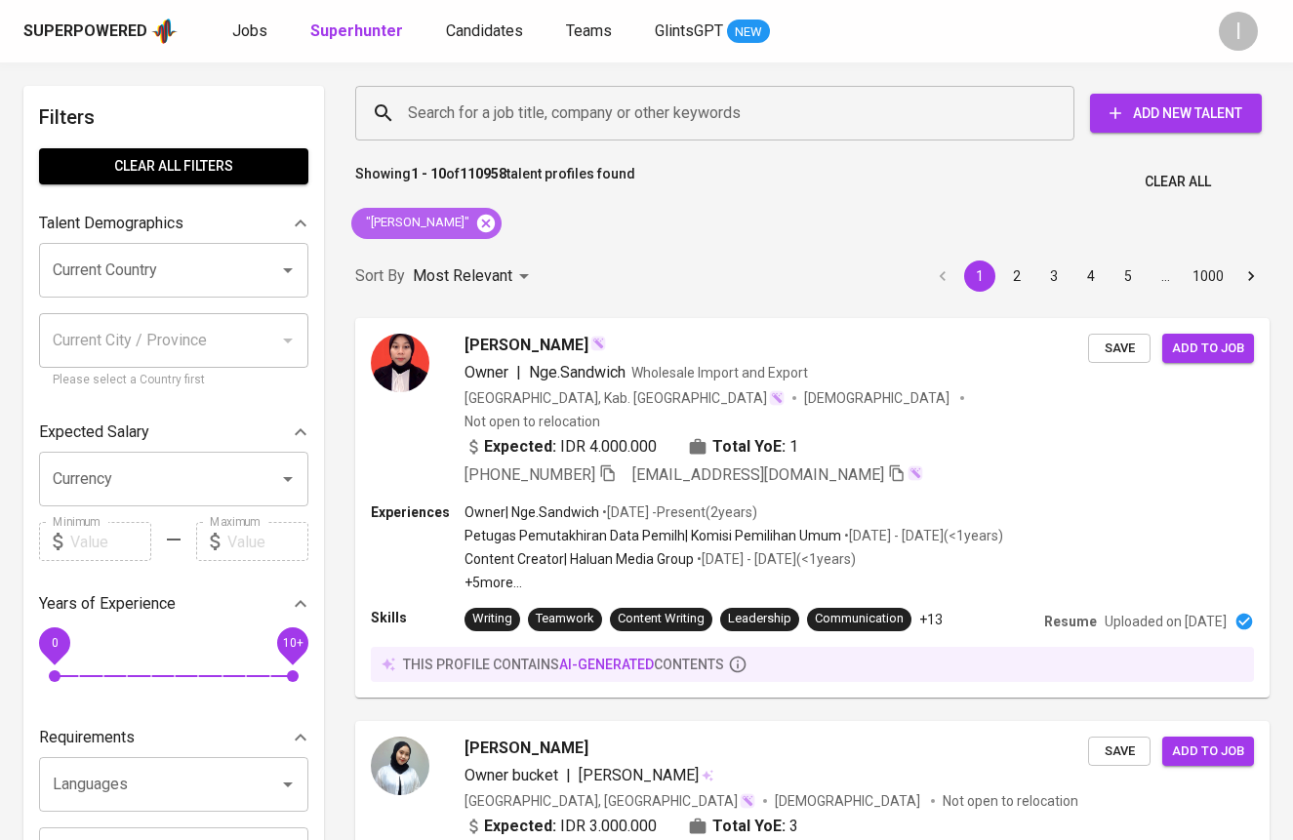
click at [477, 224] on icon at bounding box center [486, 223] width 18 height 18
click at [560, 116] on input "Search for a job title, company or other keywords" at bounding box center [719, 113] width 633 height 37
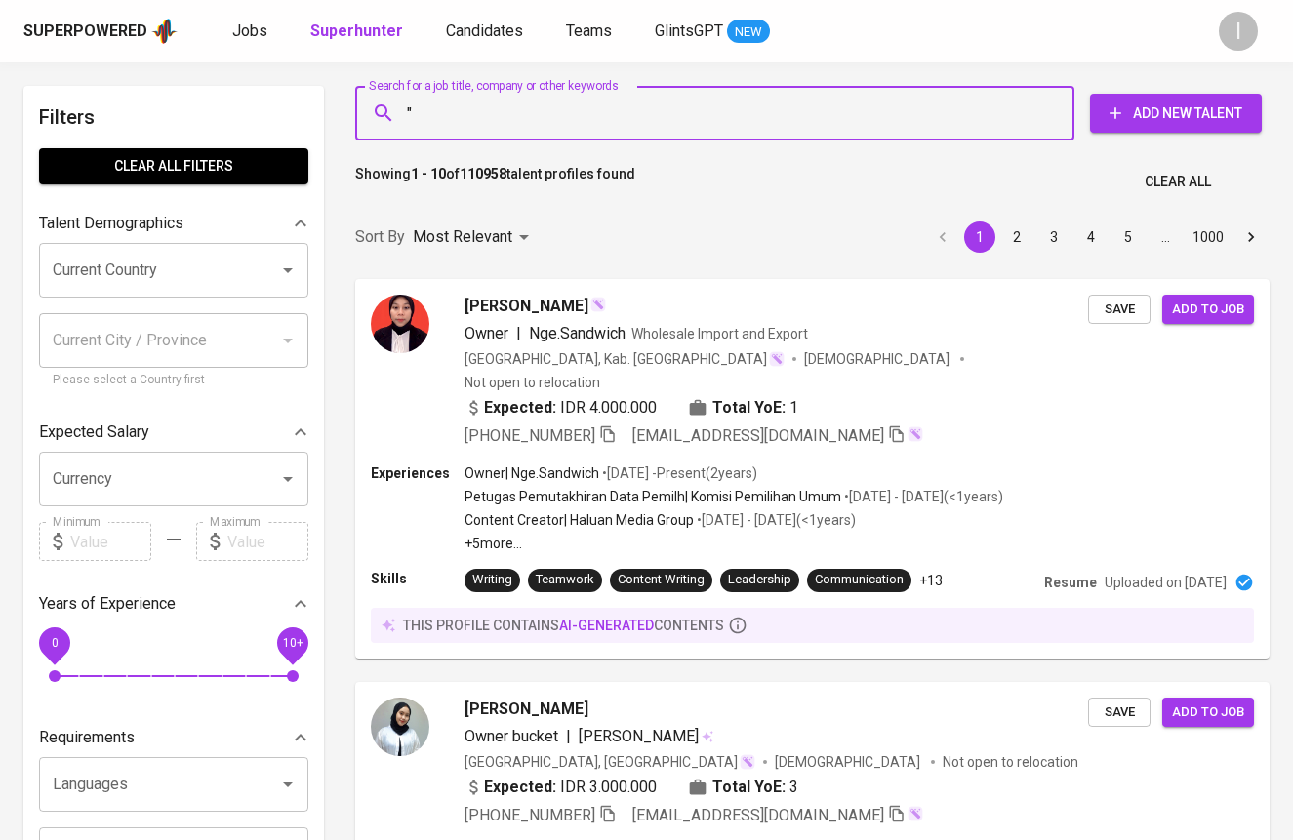
paste input "Staff Keuangan [PERSON_NAME] Akuntansi Staff Keuangan [PERSON_NAME] Akuntansi P…"
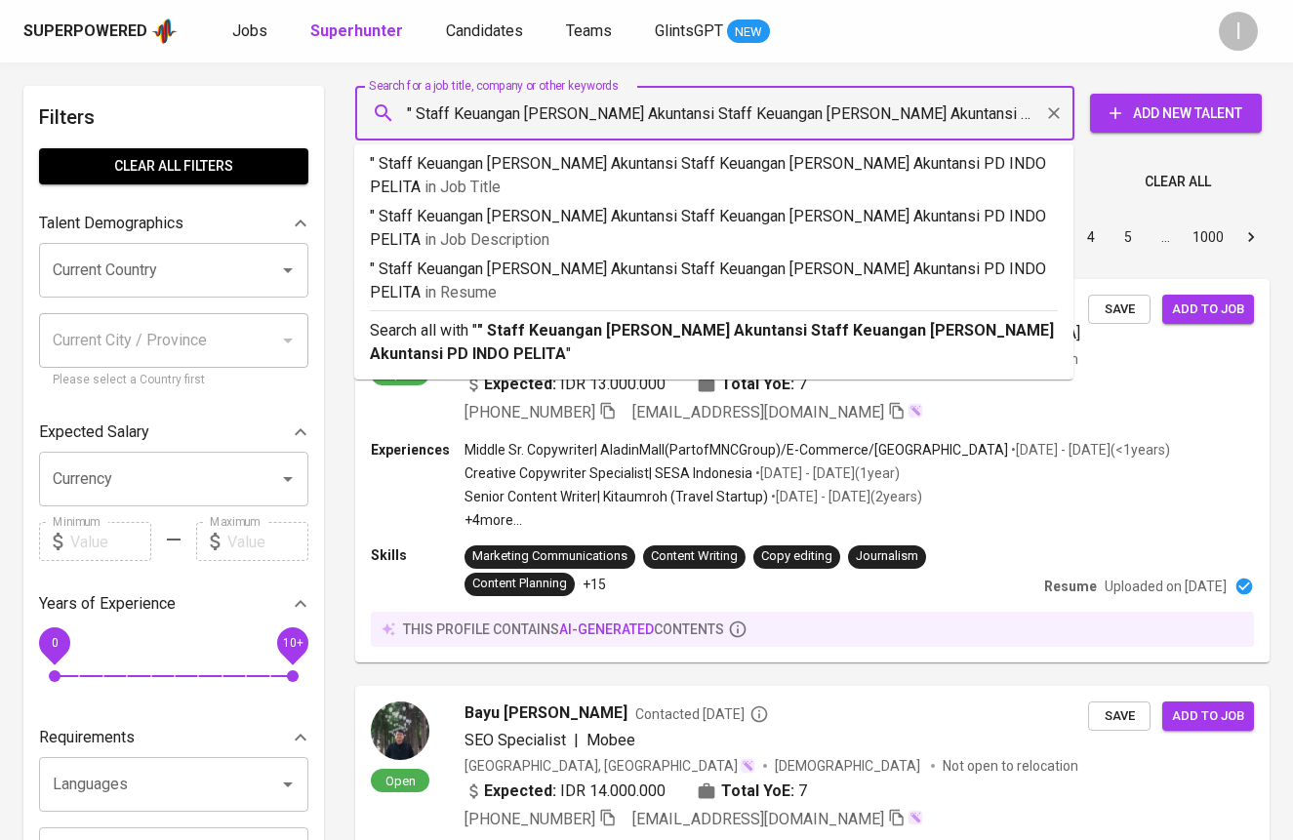
drag, startPoint x: 847, startPoint y: 110, endPoint x: 417, endPoint y: 116, distance: 430.5
click at [417, 116] on input "" Staff Keuangan [PERSON_NAME] Akuntansi Staff Keuangan [PERSON_NAME] Akuntansi…" at bounding box center [719, 113] width 633 height 37
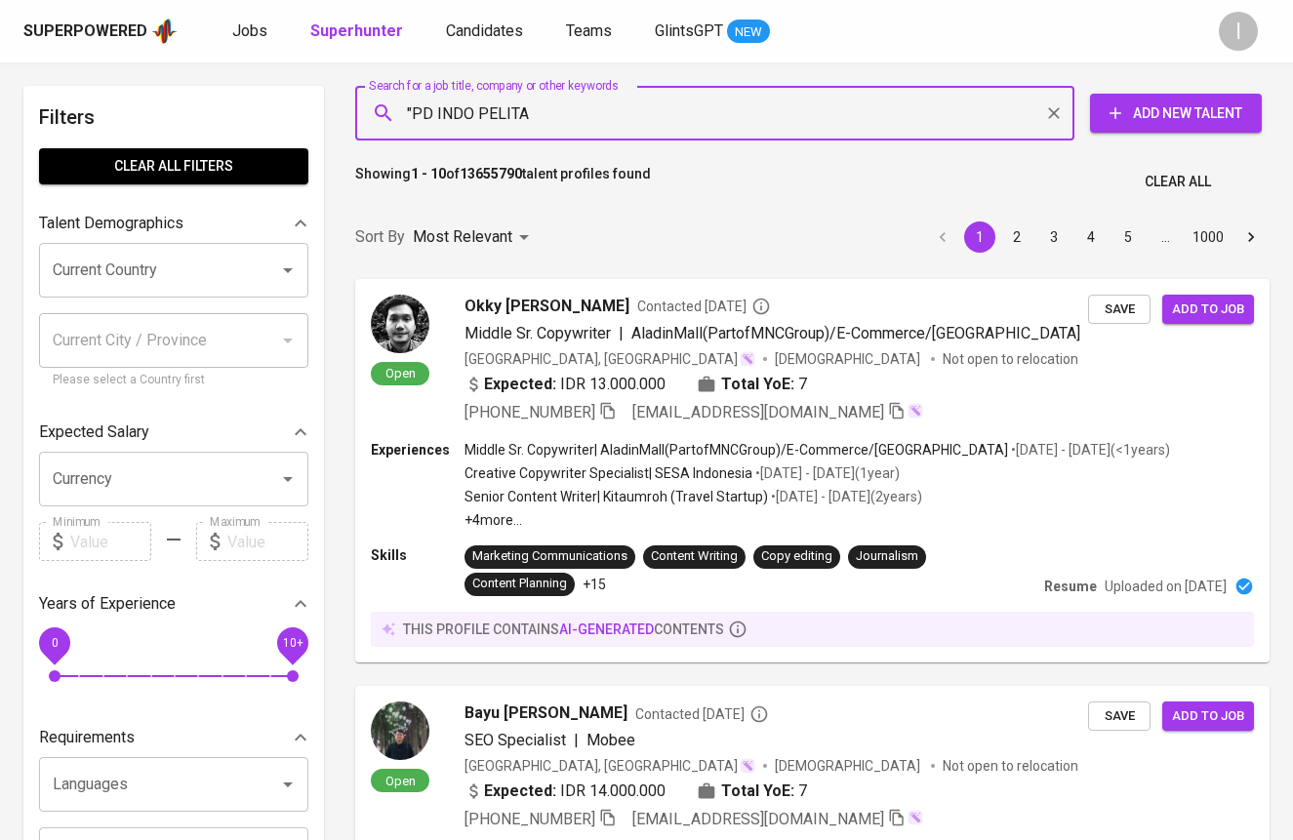
type input ""PD INDO PELITA""
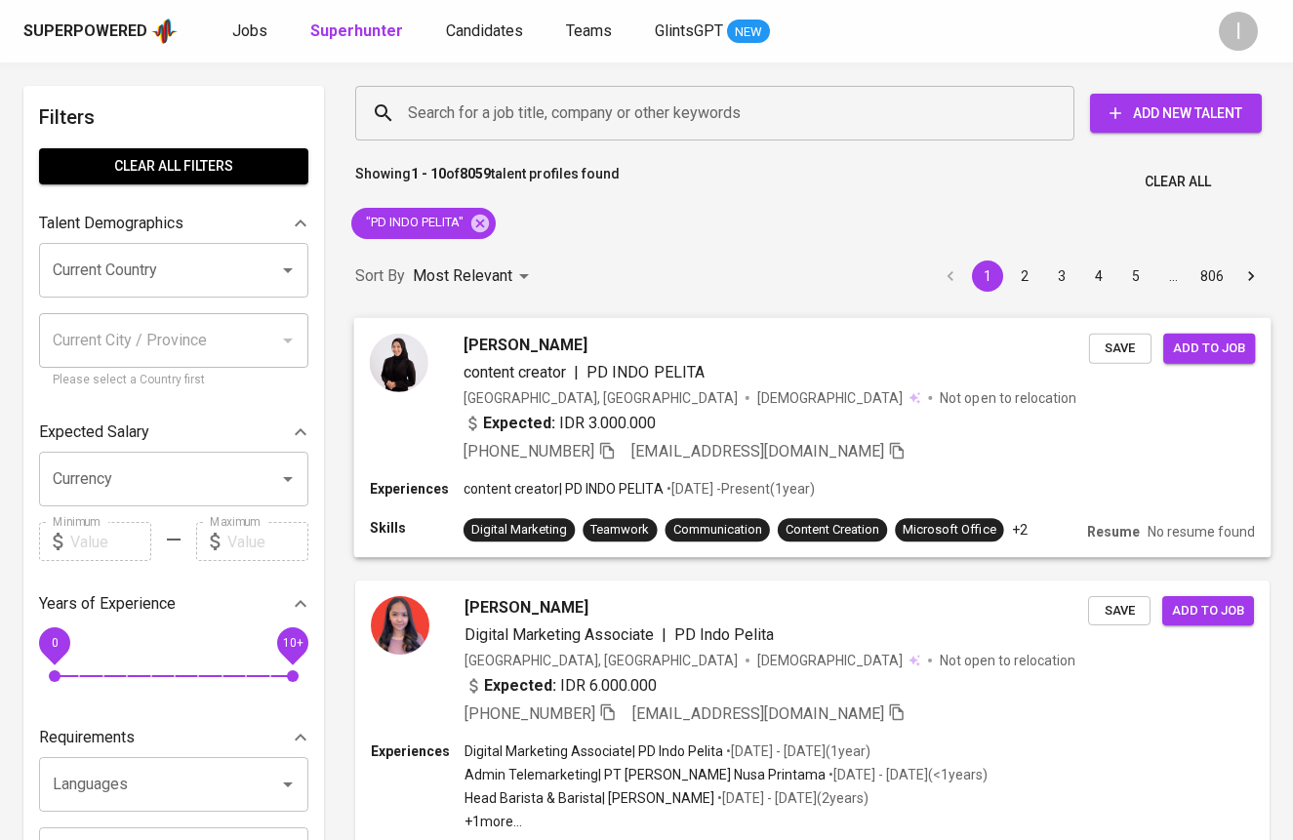
click at [545, 339] on span "[PERSON_NAME]" at bounding box center [526, 344] width 124 height 23
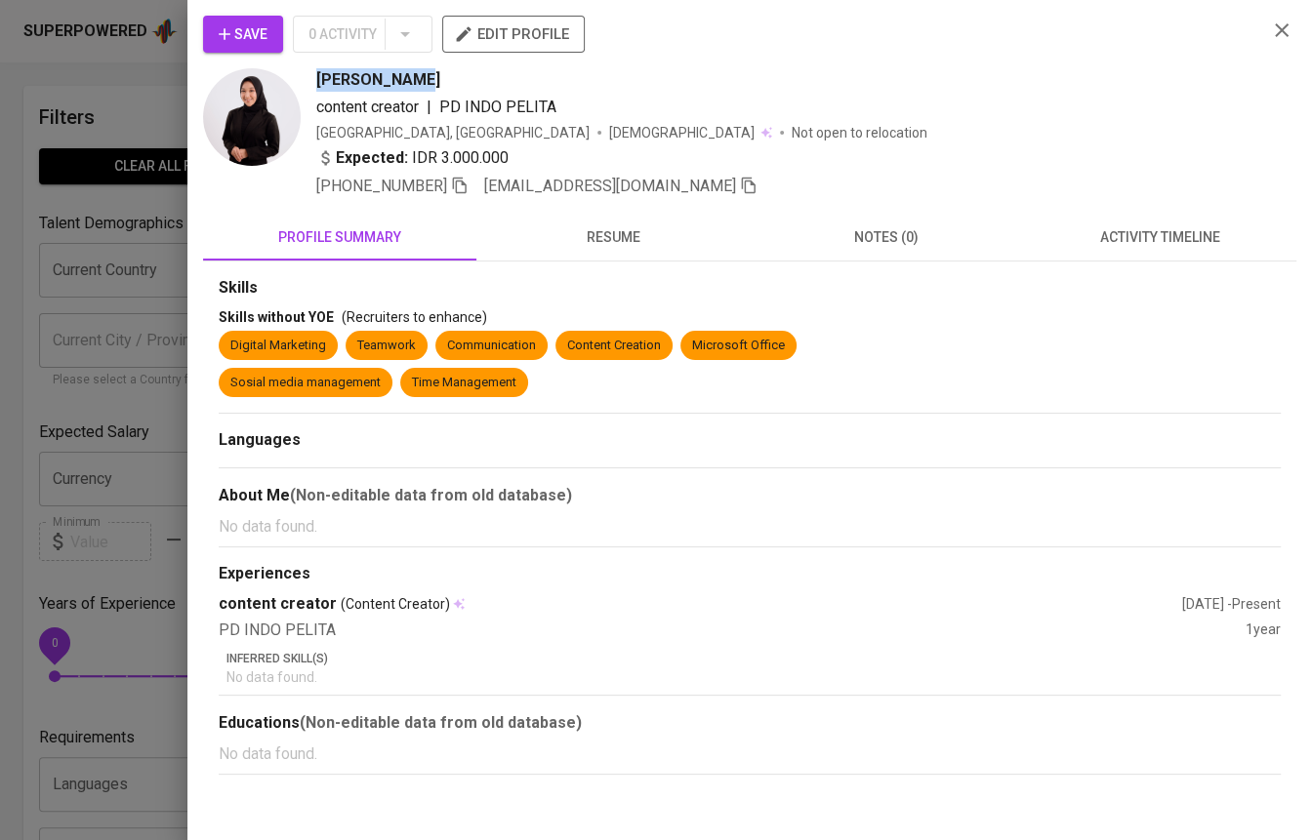
copy span "[PERSON_NAME]"
drag, startPoint x: 423, startPoint y: 78, endPoint x: 300, endPoint y: 82, distance: 123.0
click at [300, 82] on div "Nur Khodijah content creator | PD INDO PELITA Indonesia, Bandung Female Not ope…" at bounding box center [727, 133] width 1048 height 130
click at [463, 183] on icon "button" at bounding box center [460, 186] width 18 height 18
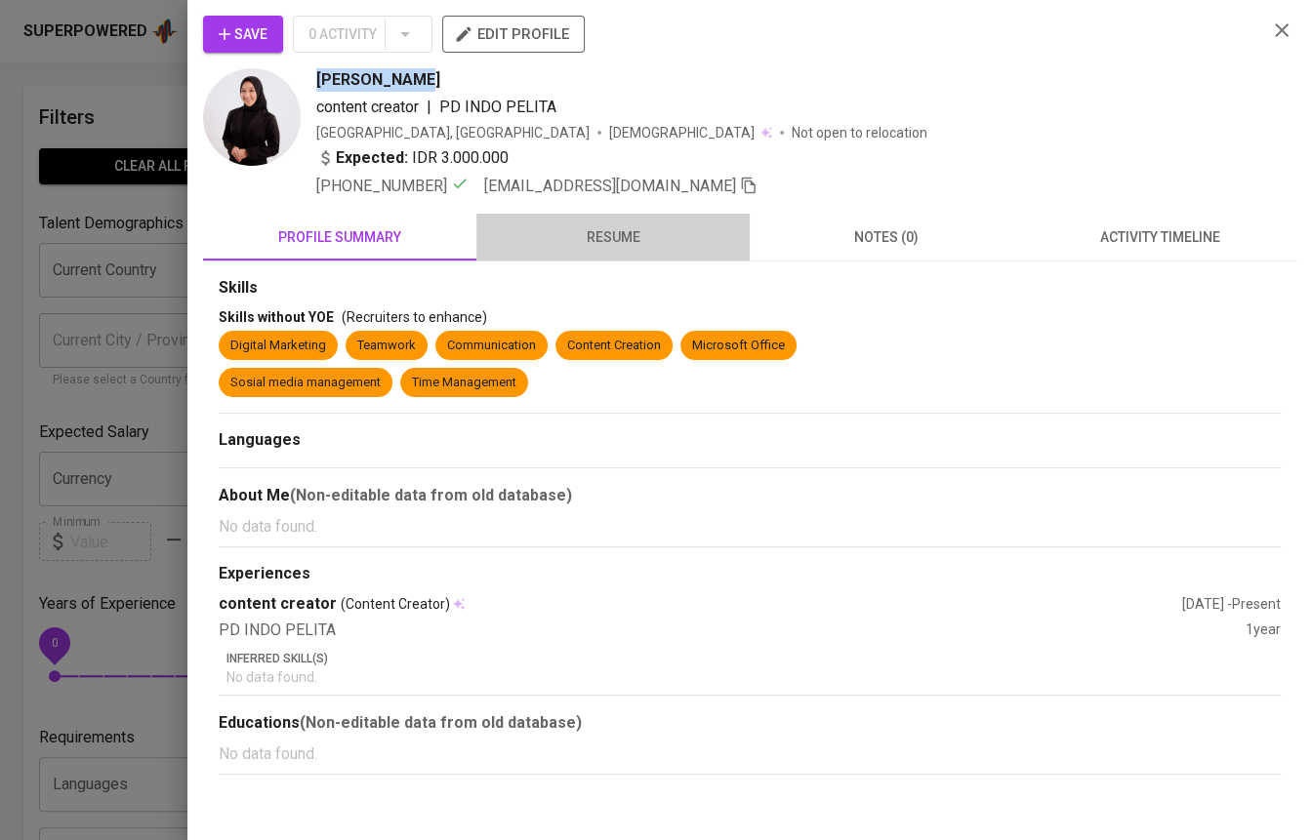
click at [650, 251] on button "resume" at bounding box center [612, 237] width 273 height 47
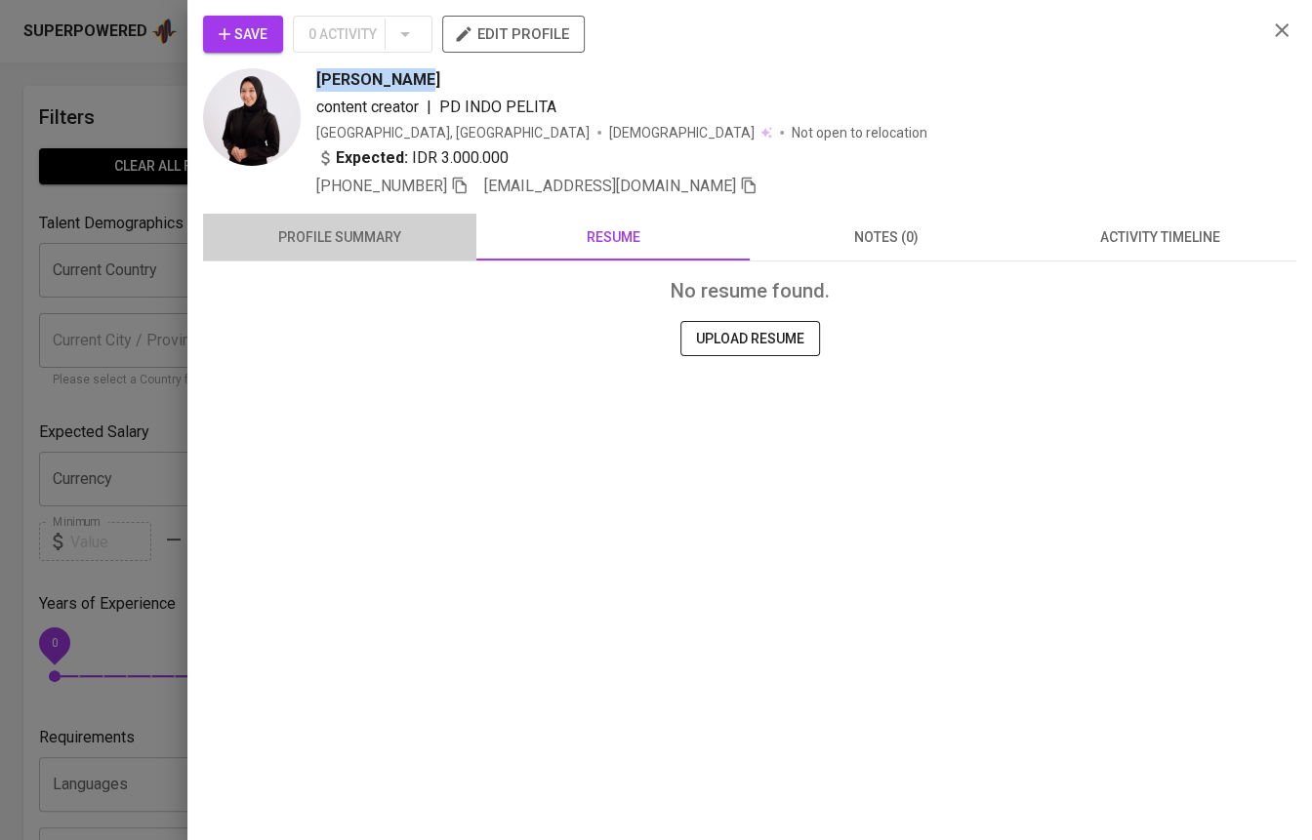
drag, startPoint x: 369, startPoint y: 230, endPoint x: 382, endPoint y: 233, distance: 13.0
click at [369, 229] on span "profile summary" at bounding box center [340, 237] width 250 height 24
